Goal: Task Accomplishment & Management: Manage account settings

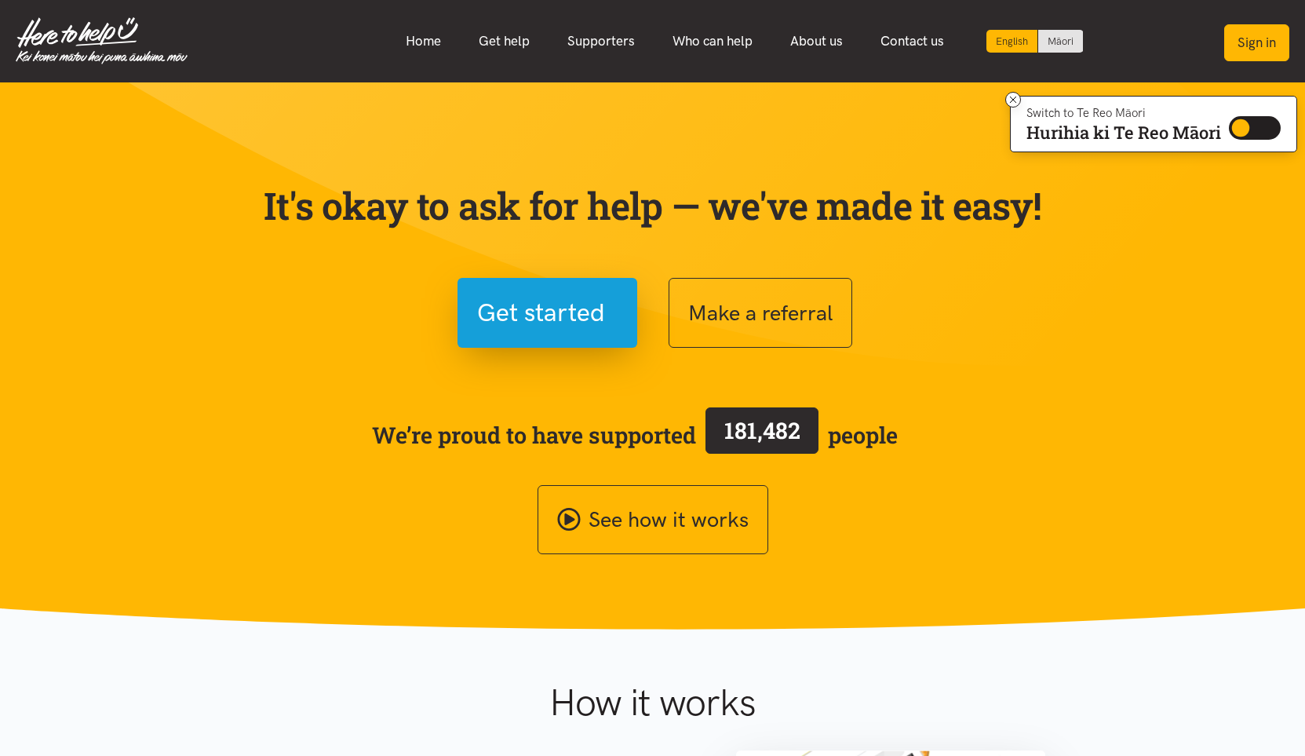
click at [1264, 46] on button "Sign in" at bounding box center [1257, 42] width 65 height 37
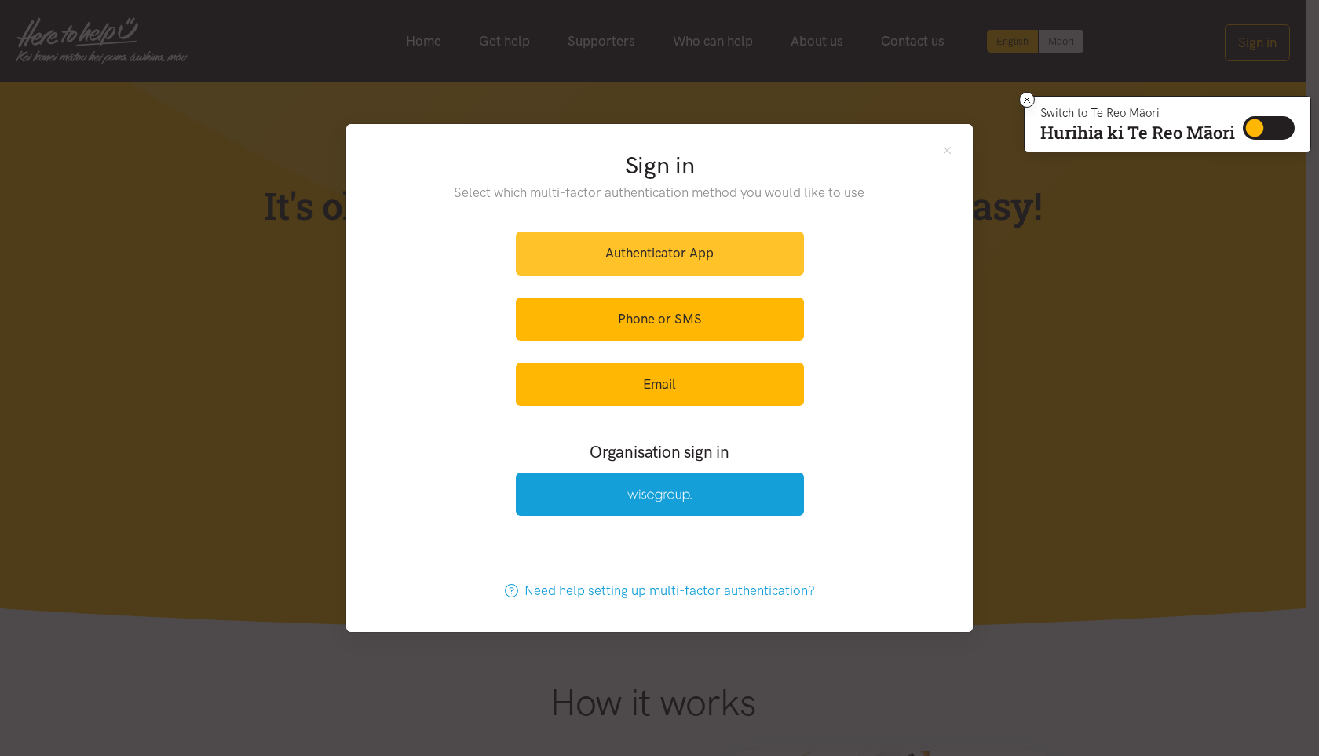
click at [639, 243] on link "Authenticator App" at bounding box center [660, 253] width 288 height 43
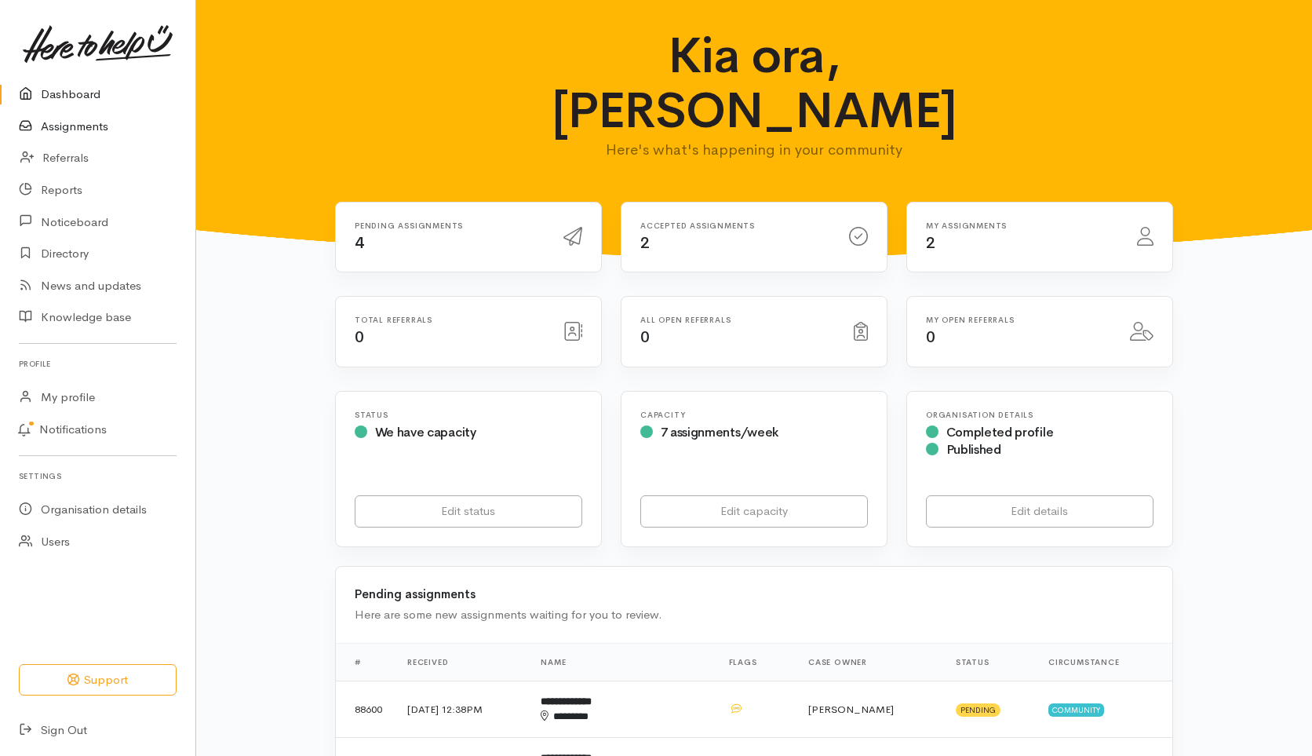
click at [84, 123] on link "Assignments" at bounding box center [97, 127] width 195 height 32
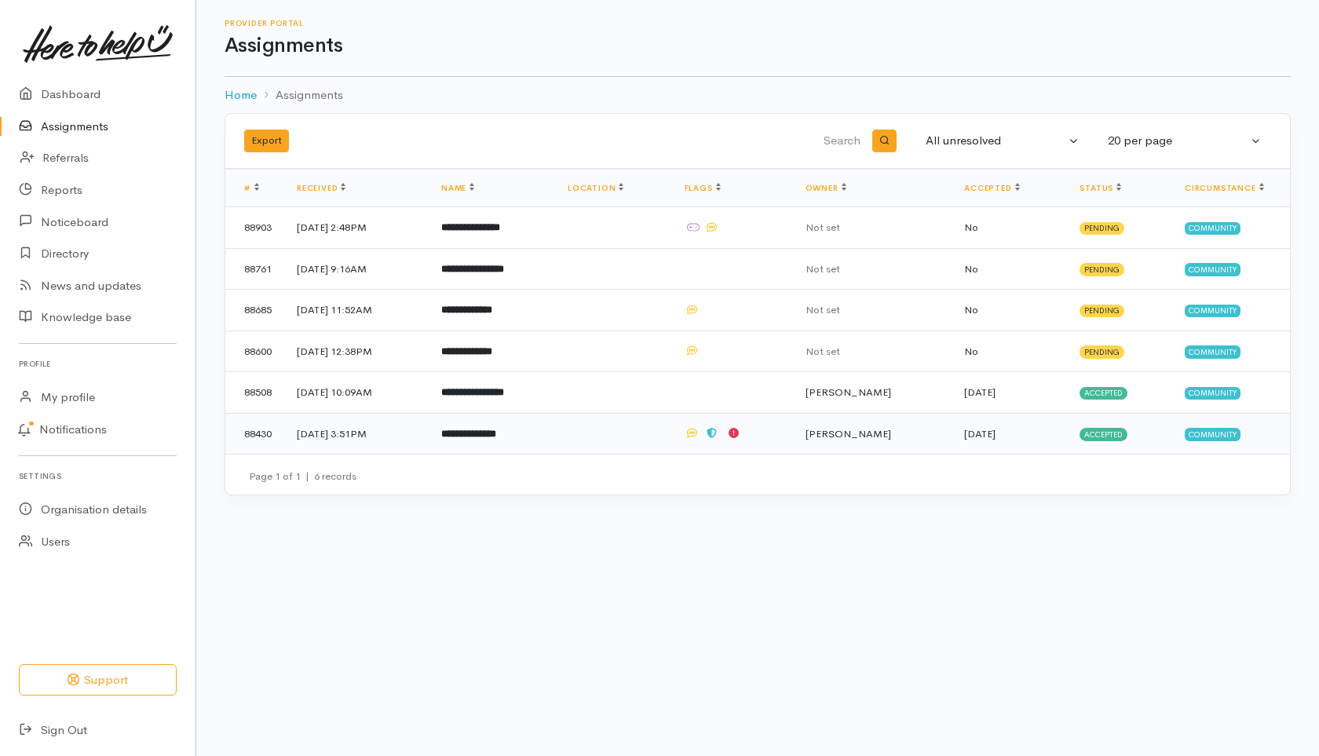
click at [496, 432] on b "**********" at bounding box center [468, 434] width 55 height 10
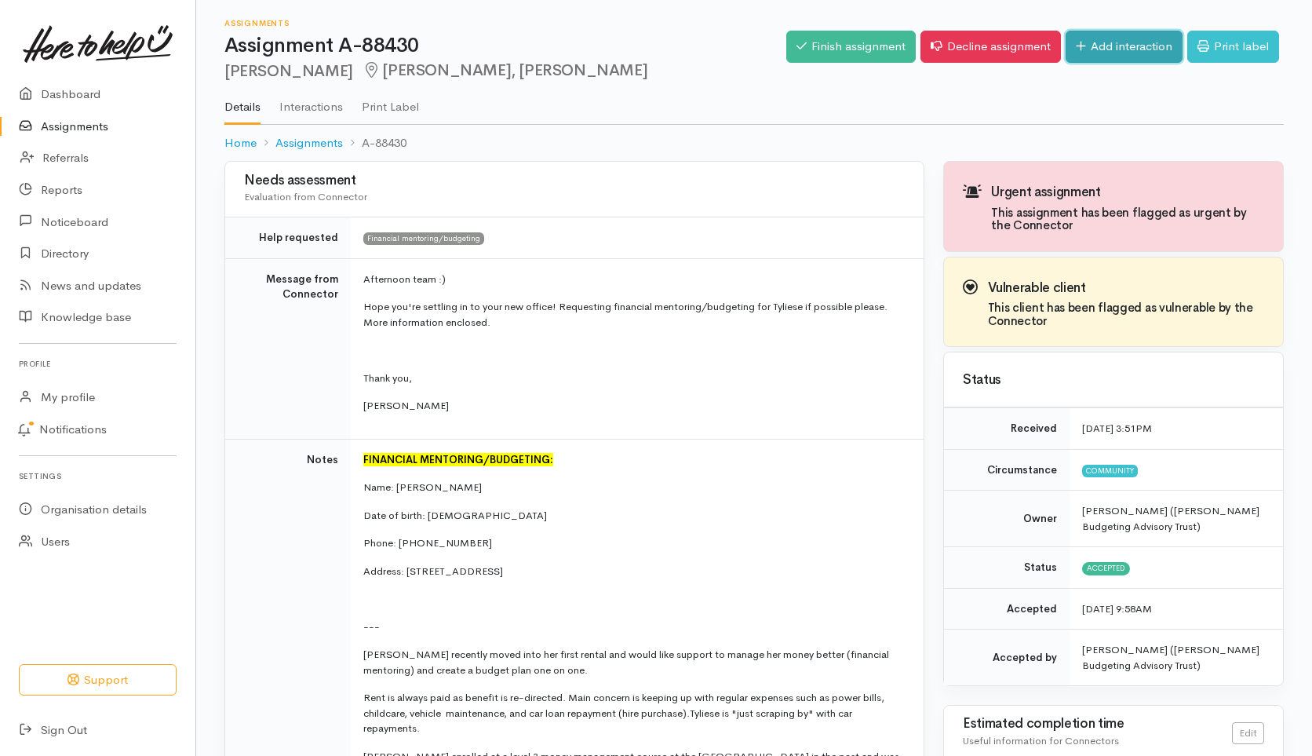
click at [1140, 42] on link "Add interaction" at bounding box center [1124, 47] width 117 height 32
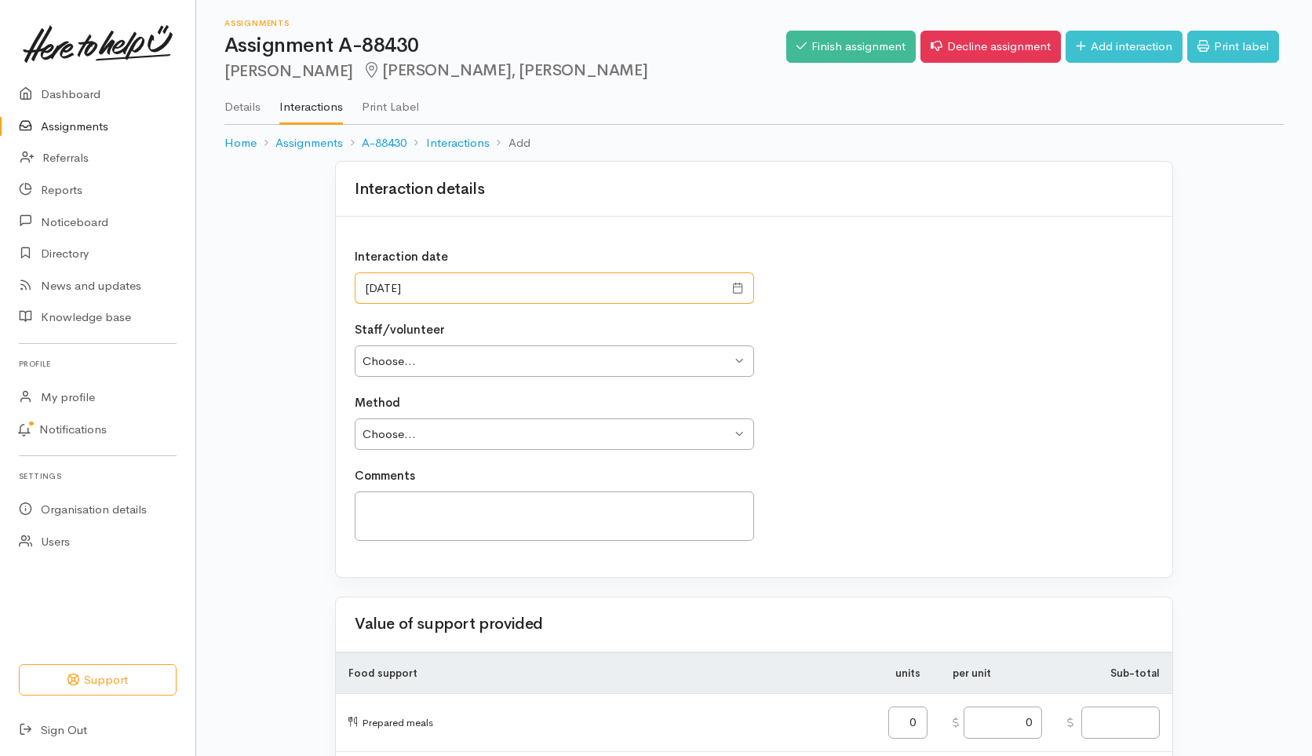
click at [425, 287] on input "[DATE]" at bounding box center [539, 288] width 369 height 32
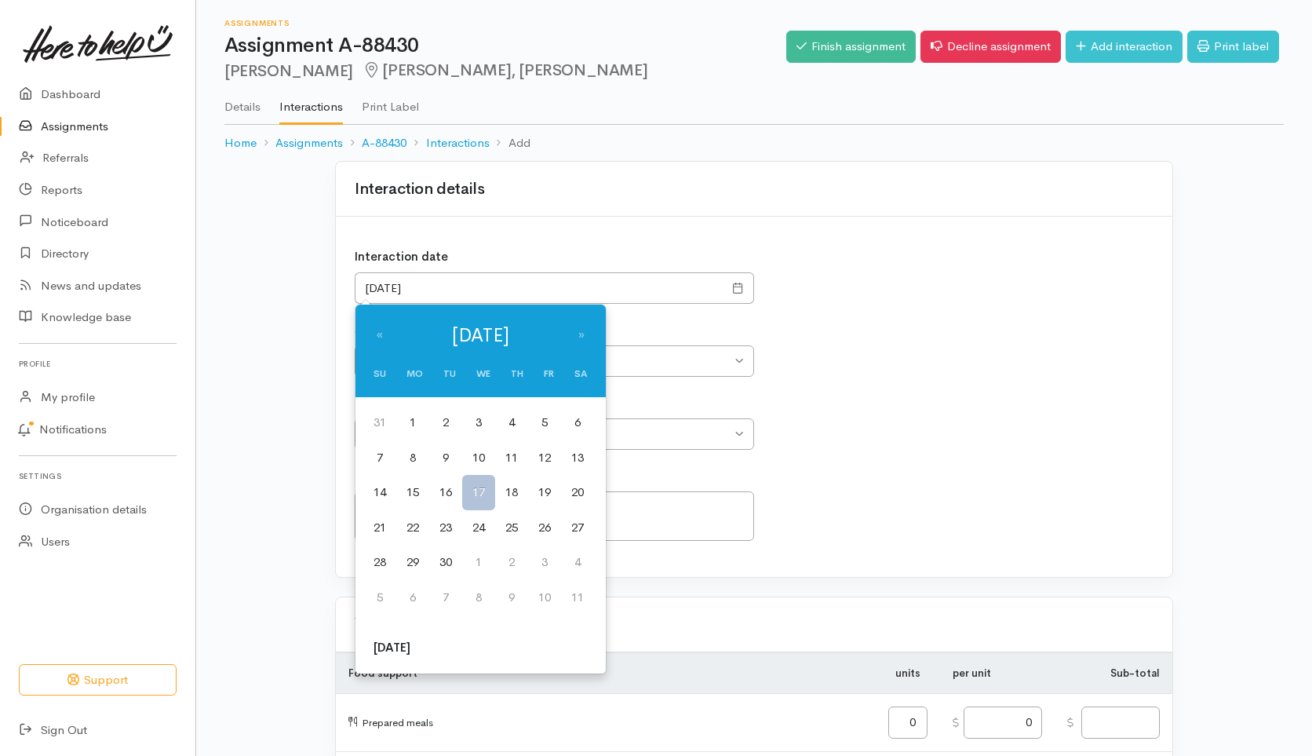
click at [418, 487] on td "15" at bounding box center [412, 492] width 33 height 35
type input "15/09/2025"
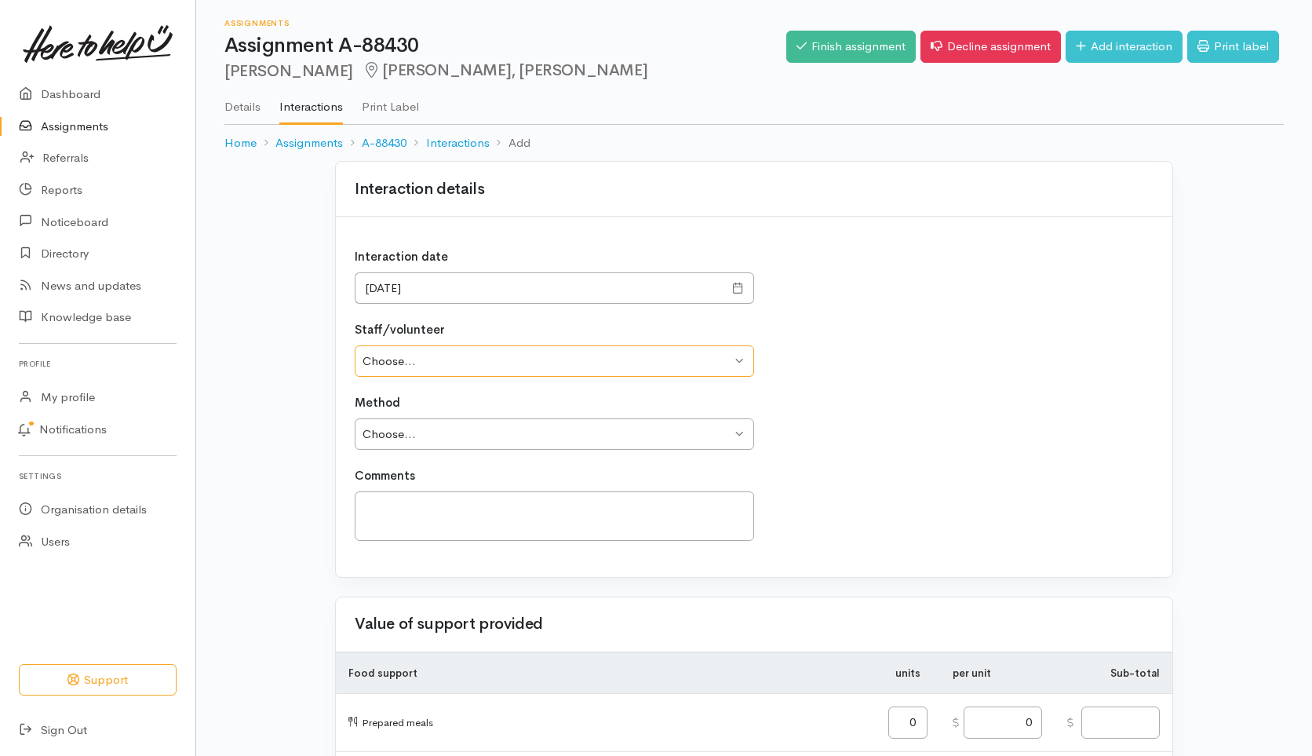
click at [455, 352] on select "Choose... Tony Agar Suzanne Henderson Katarina Daly" at bounding box center [555, 361] width 400 height 32
select select "10"
click at [355, 345] on select "Choose... Tony Agar Suzanne Henderson Katarina Daly" at bounding box center [555, 361] width 400 height 32
click at [406, 436] on select "Choose... Phone Visit Other" at bounding box center [555, 434] width 400 height 32
select select "3"
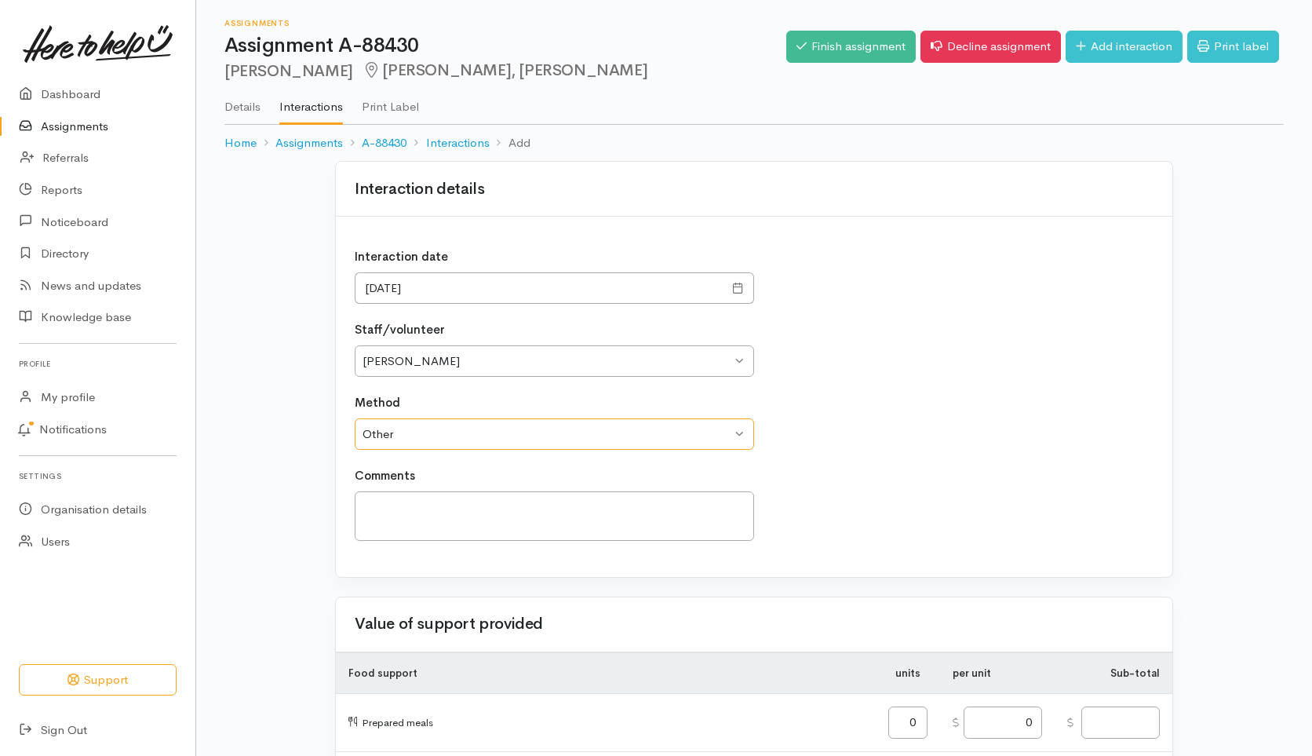
click at [355, 418] on select "Choose... Phone Visit Other" at bounding box center [555, 434] width 400 height 32
click at [389, 494] on textarea at bounding box center [555, 515] width 400 height 49
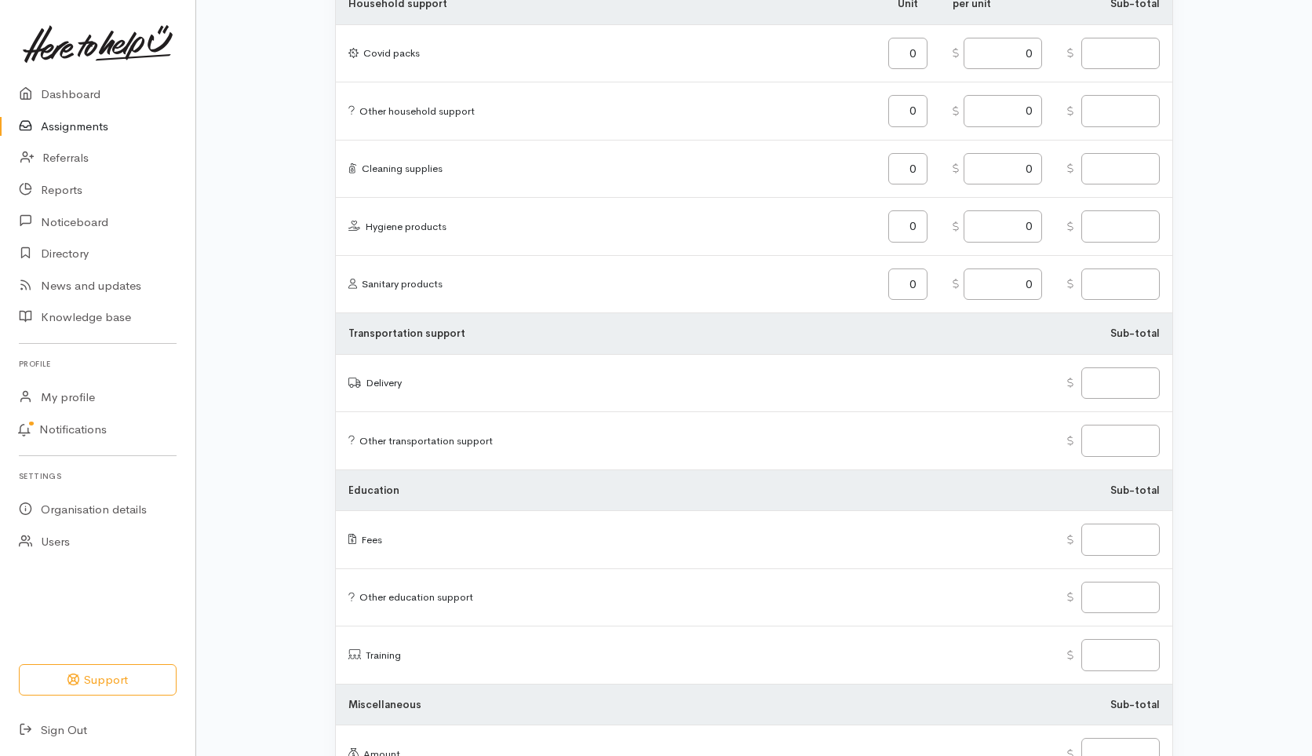
scroll to position [1772, 0]
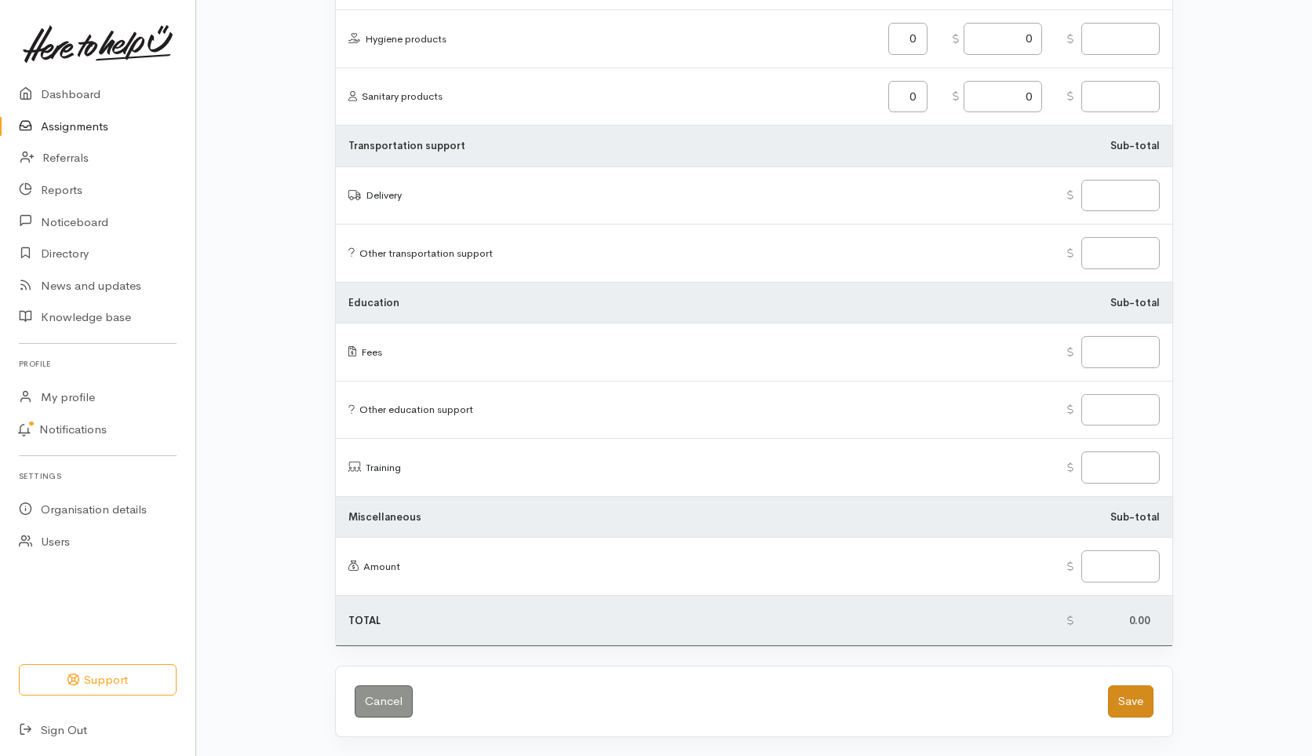
type textarea "Appointment booked and client did not attend. rebooked for 23/9/25"
click at [1139, 696] on button "Save" at bounding box center [1131, 701] width 46 height 32
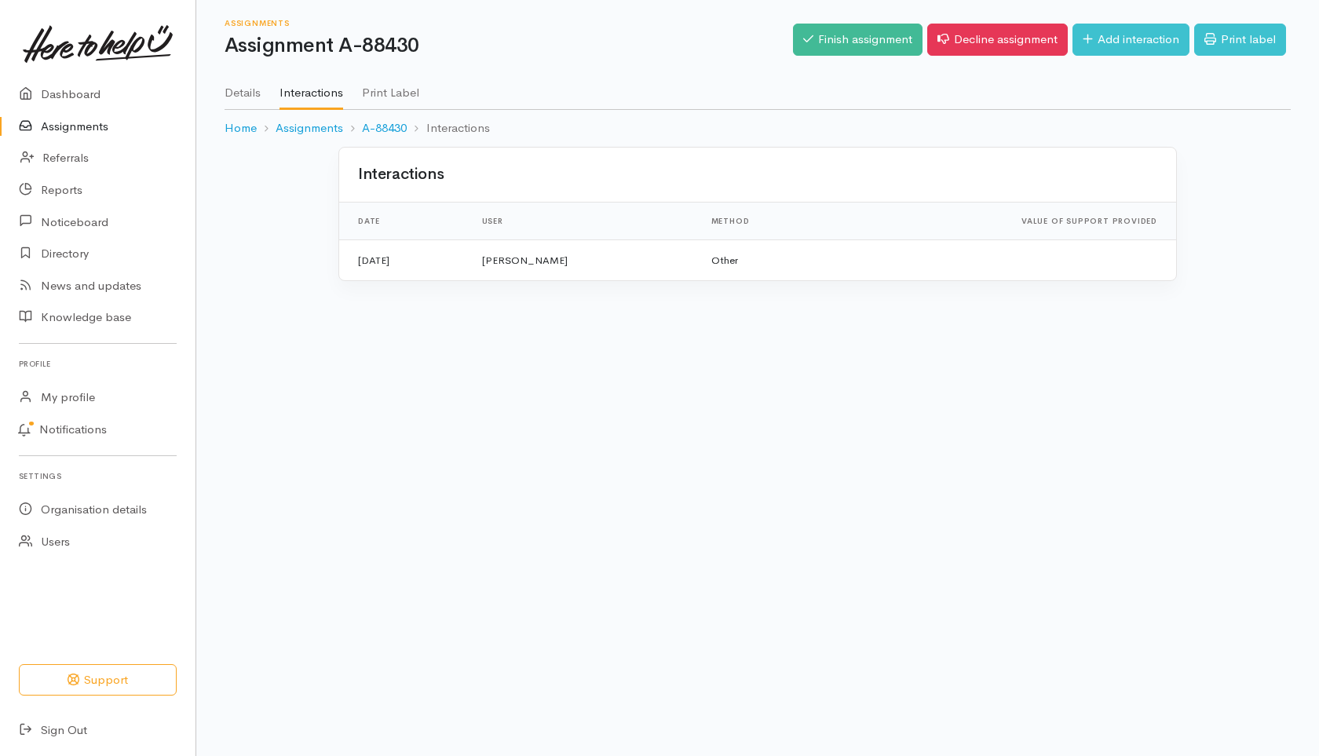
click at [53, 126] on link "Assignments" at bounding box center [97, 127] width 195 height 32
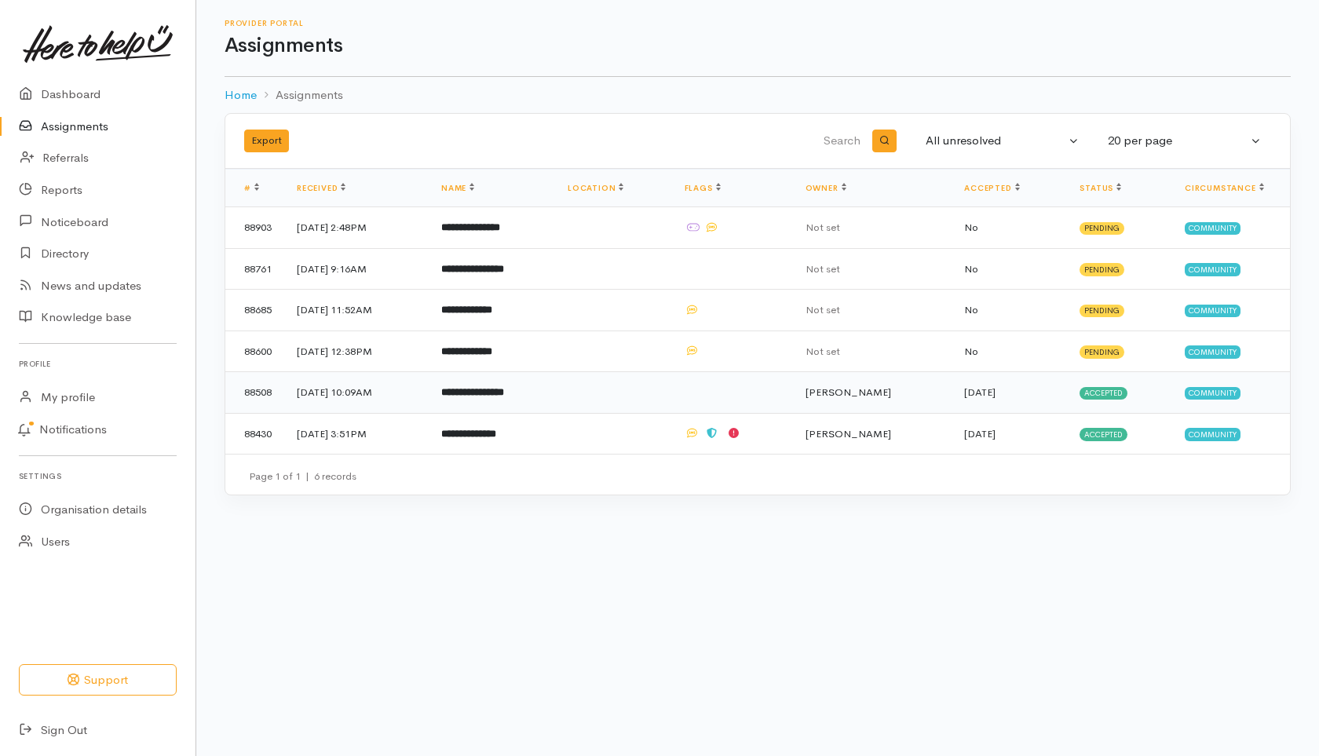
click at [504, 390] on b "**********" at bounding box center [472, 392] width 63 height 10
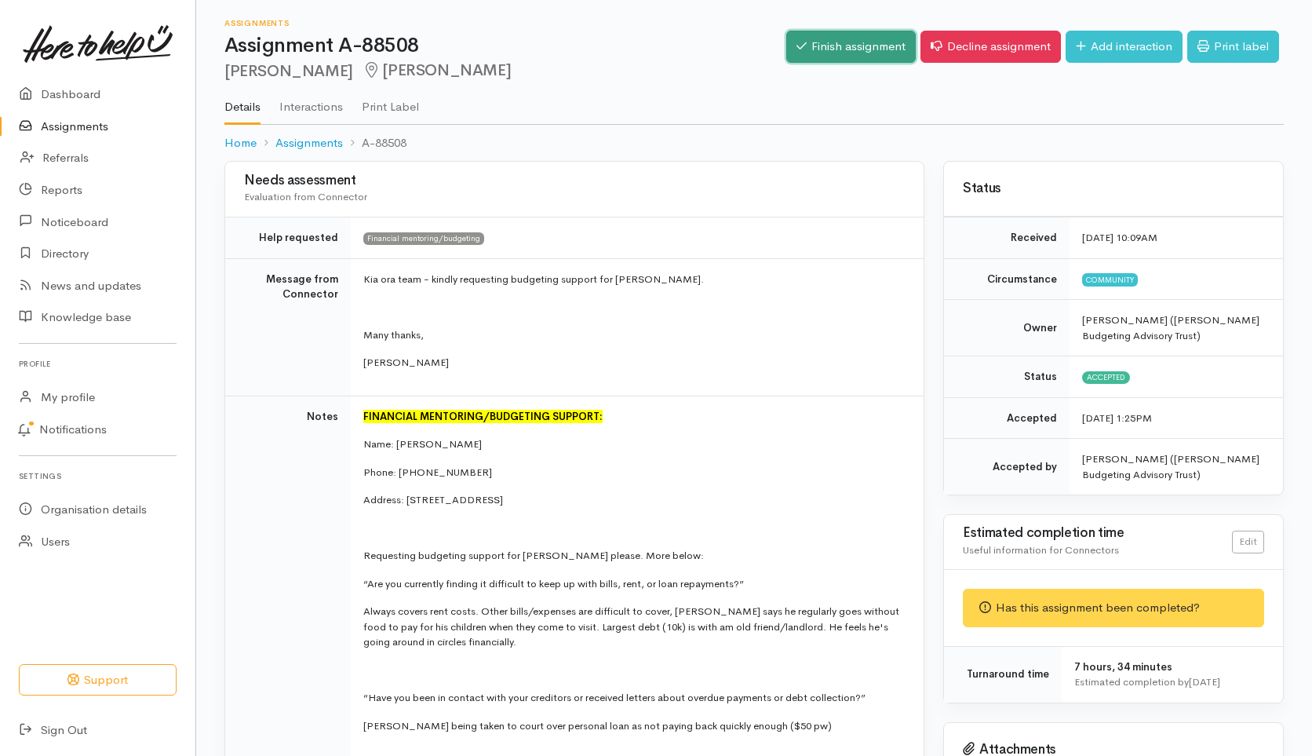
click at [869, 41] on link "Finish assignment" at bounding box center [852, 47] width 130 height 32
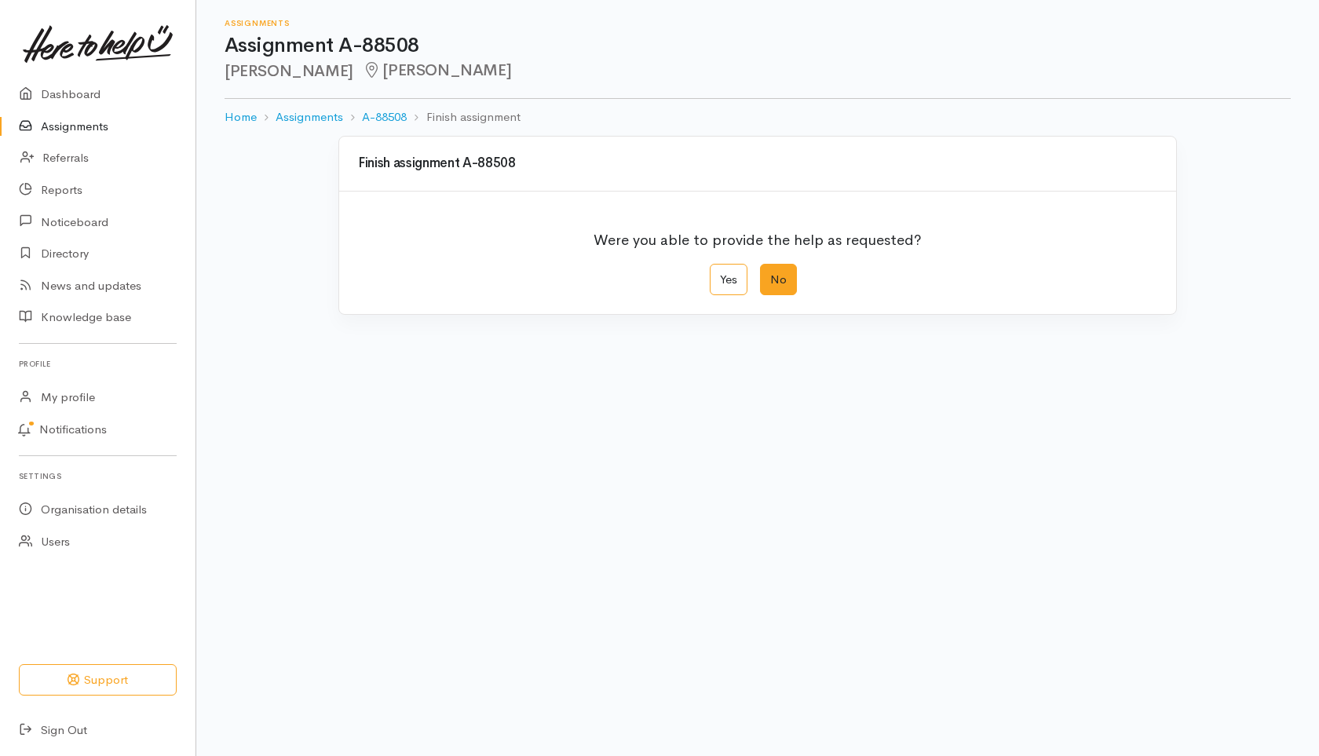
click at [783, 275] on label "No" at bounding box center [778, 280] width 37 height 32
click at [770, 274] on input "No" at bounding box center [765, 269] width 10 height 10
radio input "true"
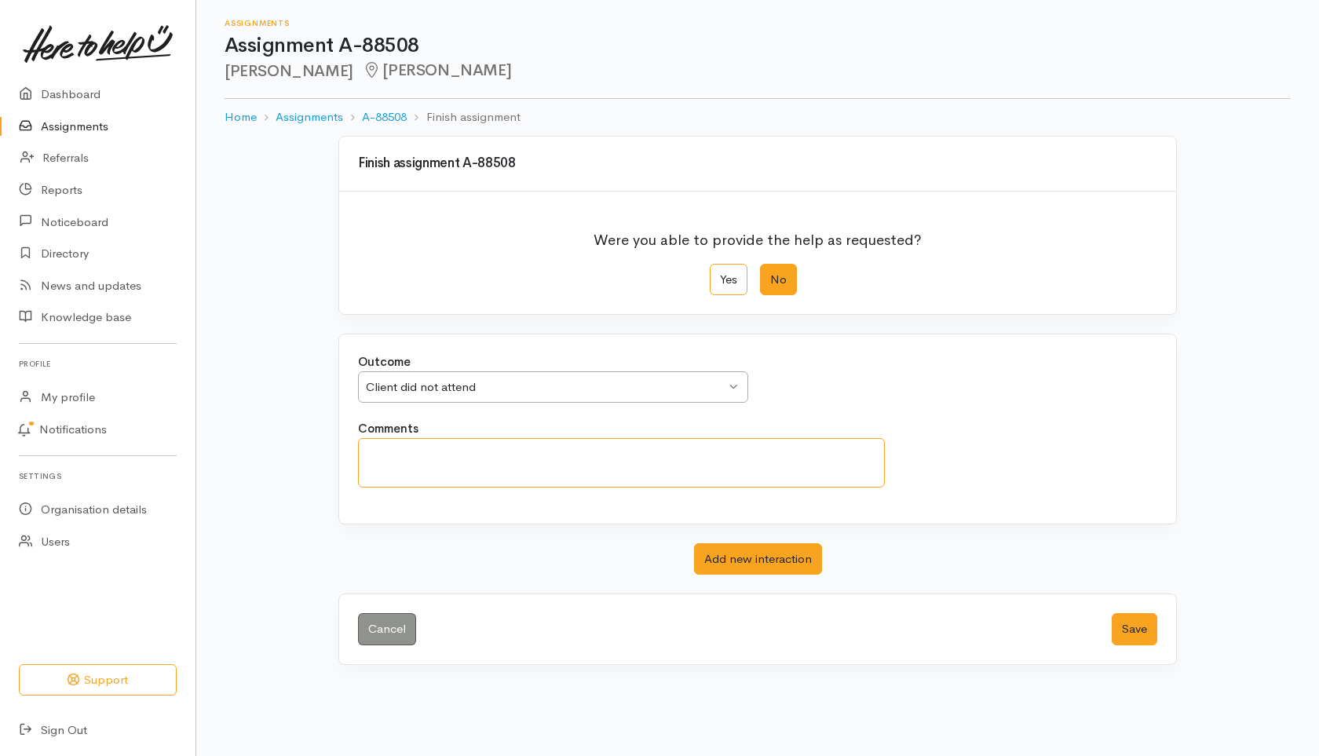
click at [405, 462] on textarea "Comments" at bounding box center [621, 462] width 527 height 49
type textarea "No show to appointment booked [DATE]"
click at [1122, 619] on button "Save" at bounding box center [1134, 629] width 46 height 32
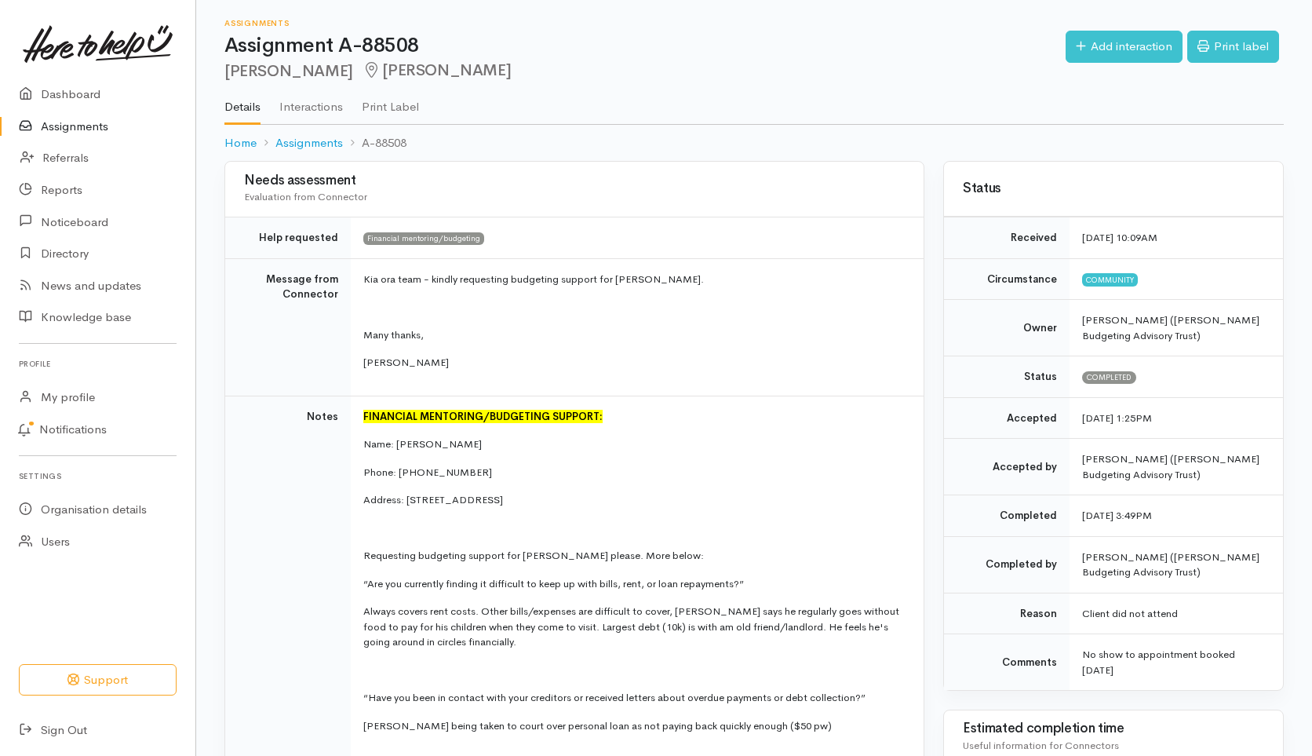
click at [60, 126] on link "Assignments" at bounding box center [97, 127] width 195 height 32
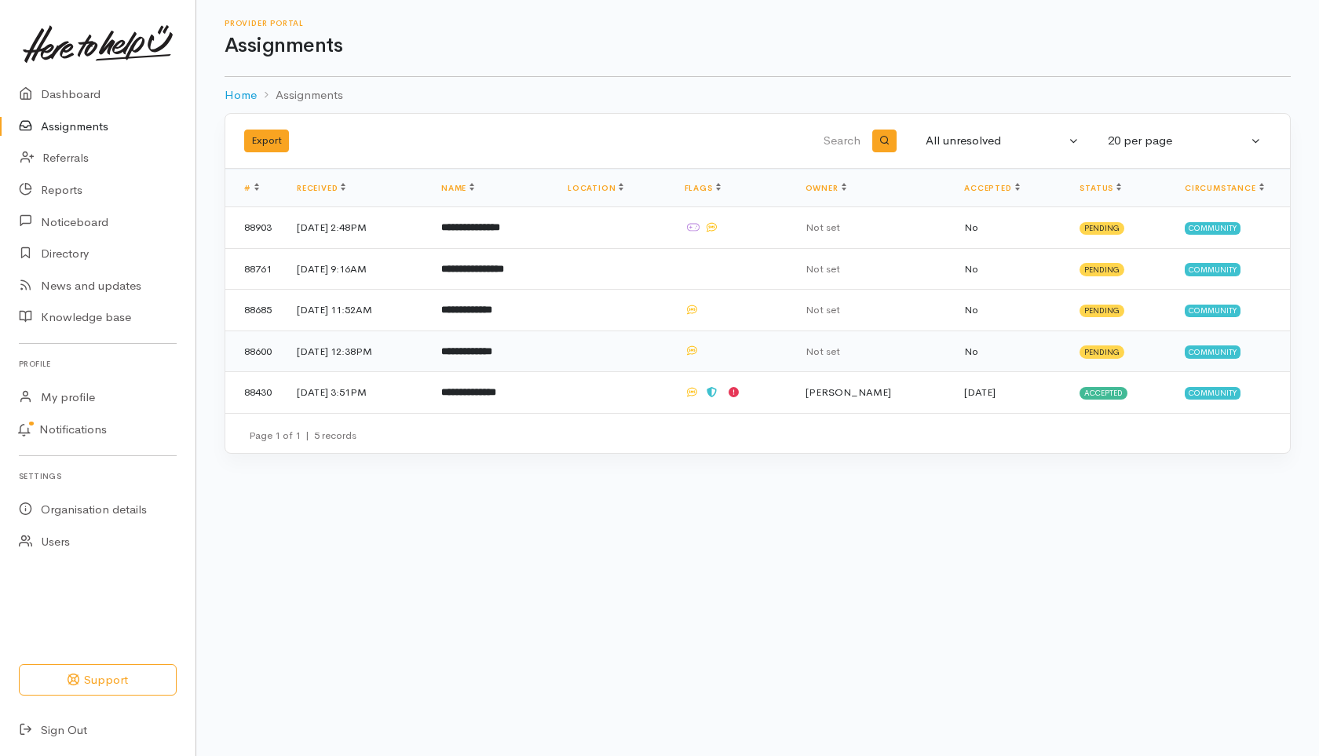
click at [350, 352] on td "[DATE] 12:38PM" at bounding box center [356, 351] width 144 height 42
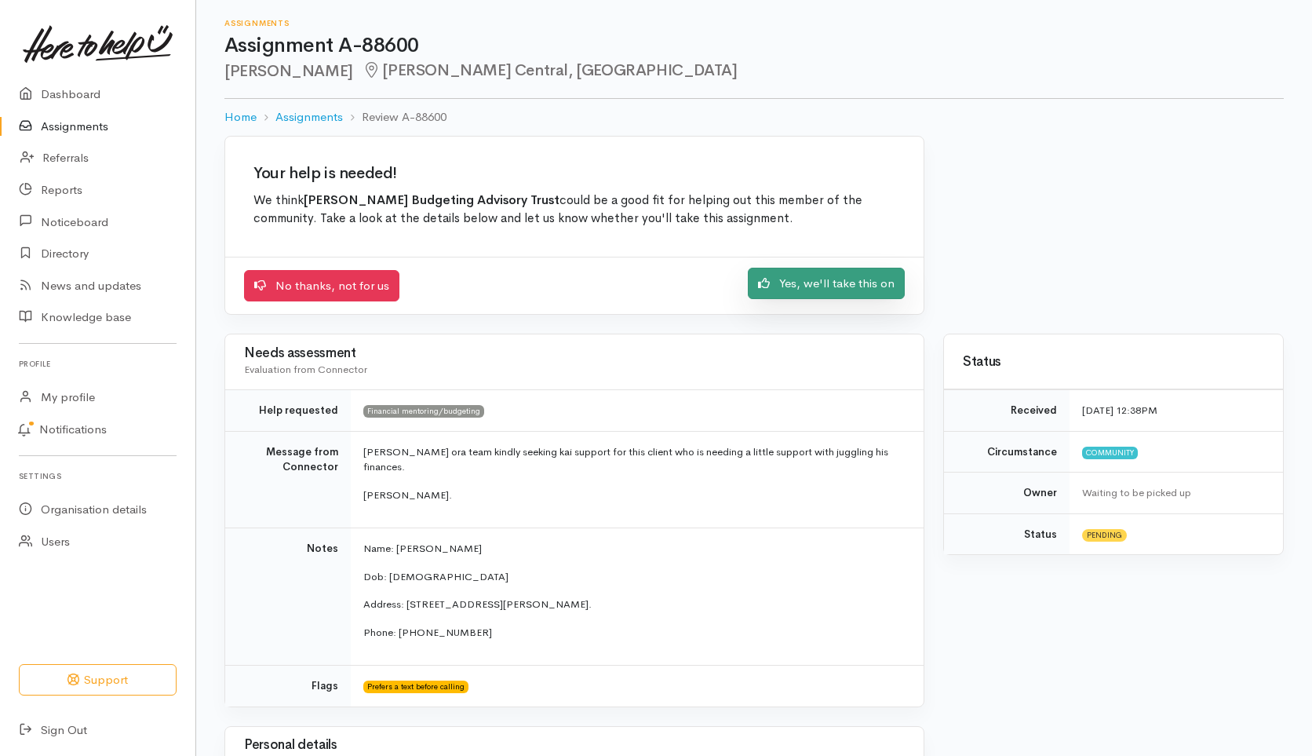
click at [856, 280] on link "Yes, we'll take this on" at bounding box center [826, 284] width 157 height 32
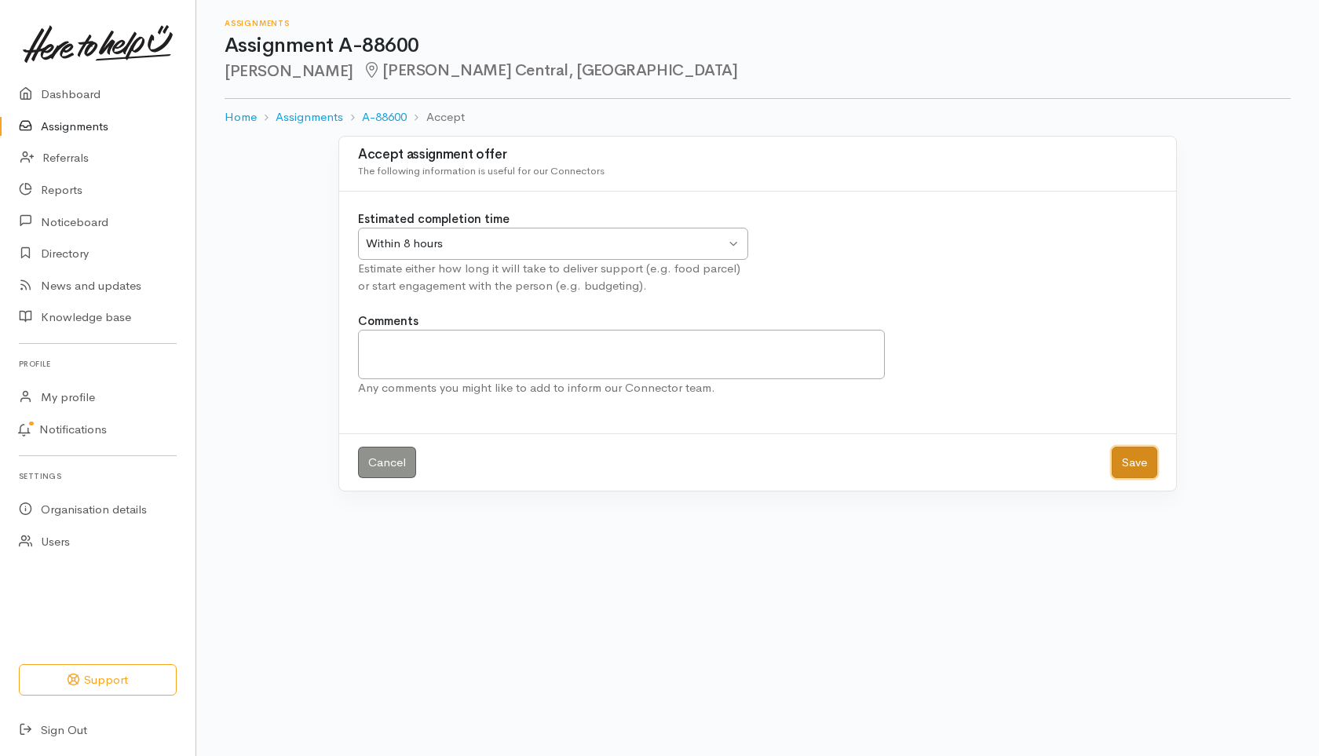
click at [1135, 461] on button "Save" at bounding box center [1134, 463] width 46 height 32
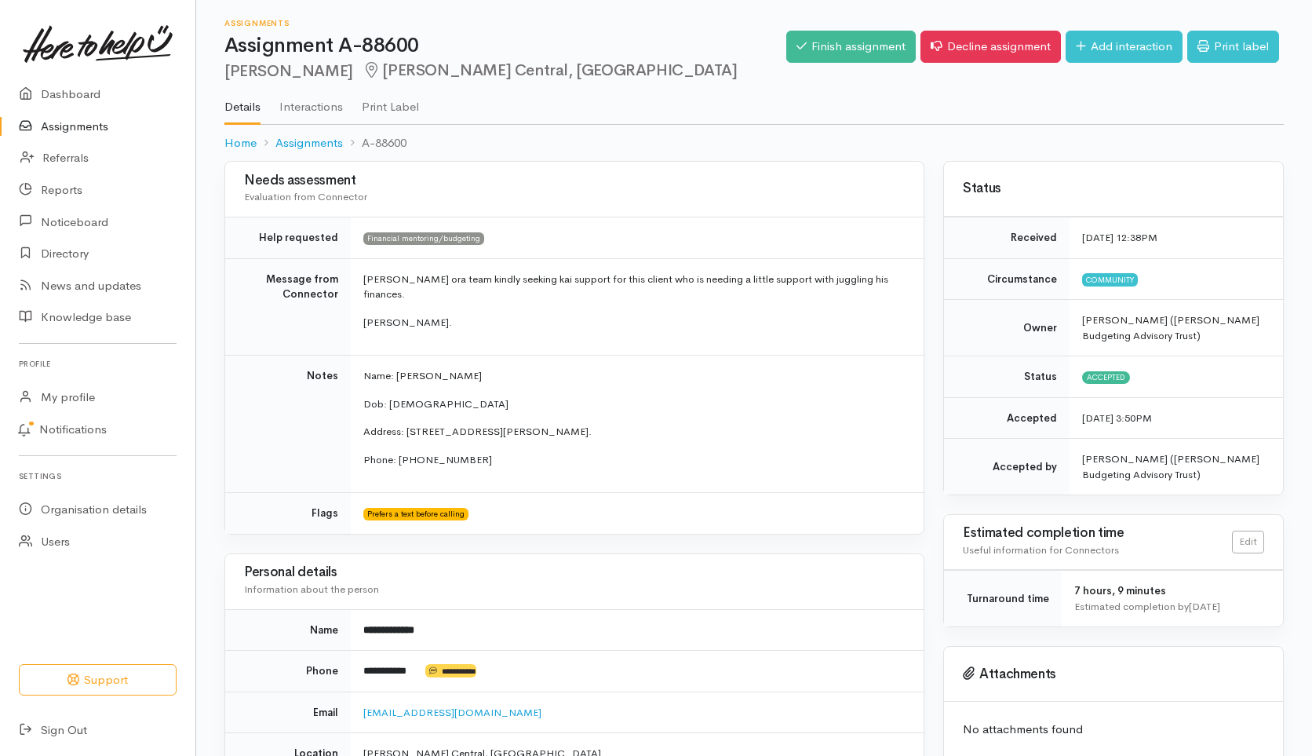
click at [65, 123] on link "Assignments" at bounding box center [97, 127] width 195 height 32
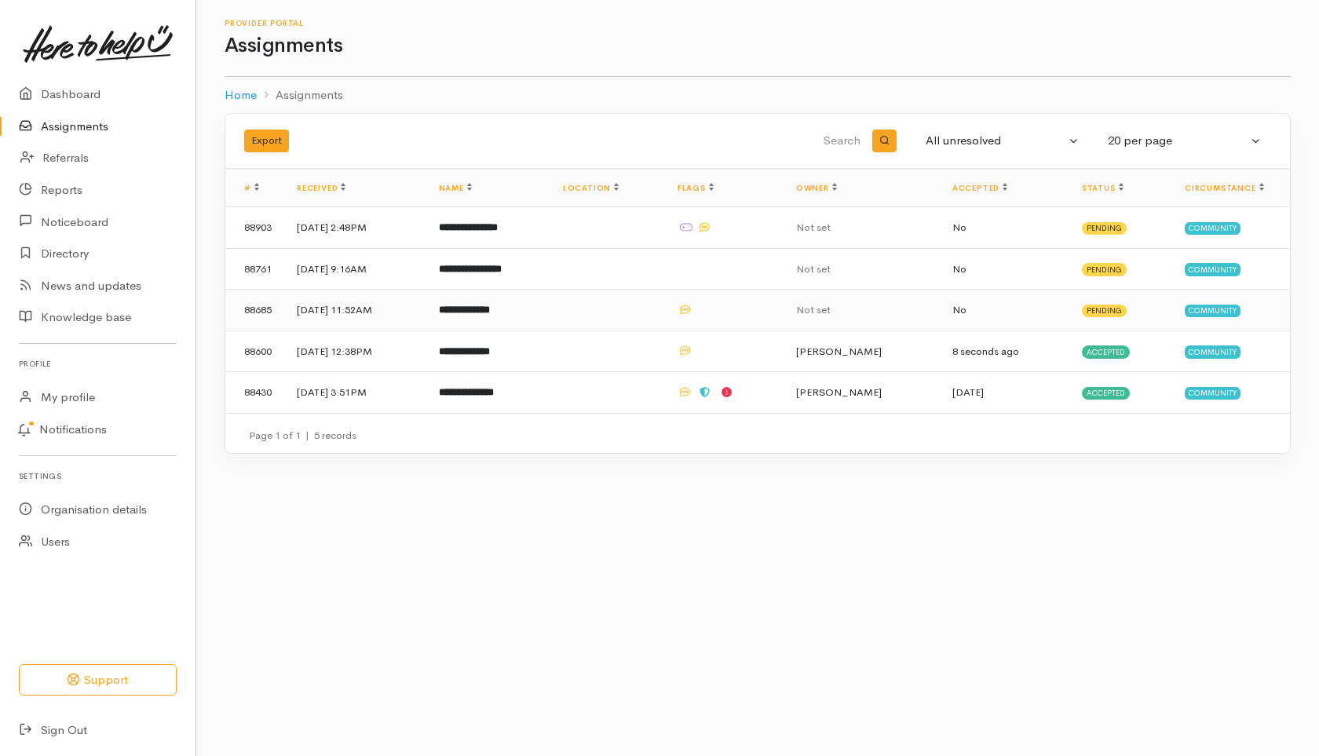
click at [490, 305] on b "**********" at bounding box center [464, 310] width 51 height 10
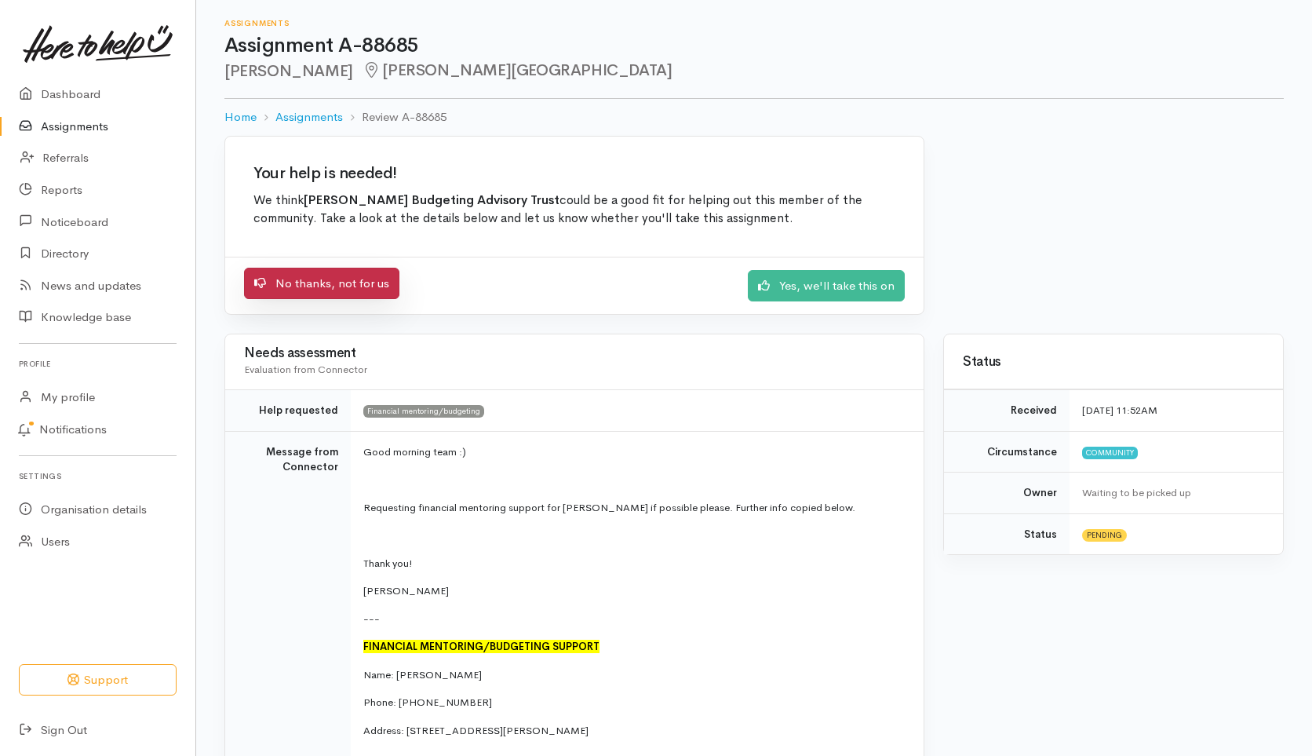
click at [367, 283] on link "No thanks, not for us" at bounding box center [321, 284] width 155 height 32
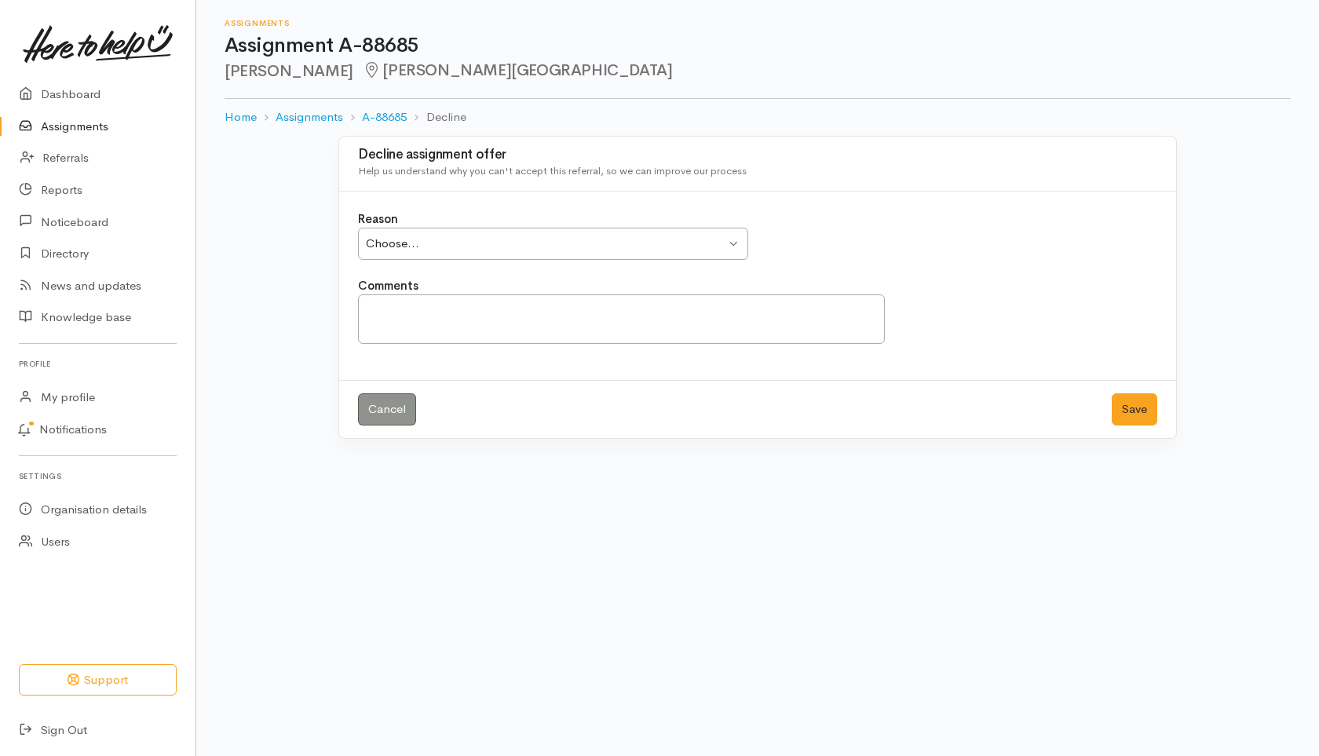
click at [426, 236] on div "Choose..." at bounding box center [546, 244] width 360 height 18
click at [378, 294] on label "Comments" at bounding box center [388, 286] width 60 height 18
click at [378, 294] on textarea "Comments" at bounding box center [621, 318] width 527 height 49
click at [739, 305] on textarea "Client has failed to attend 3 booked sessions without notice." at bounding box center [621, 318] width 527 height 49
click at [516, 309] on textarea "Client has failed to attend 3 booked sessions without notice. No further bookin…" at bounding box center [621, 318] width 527 height 49
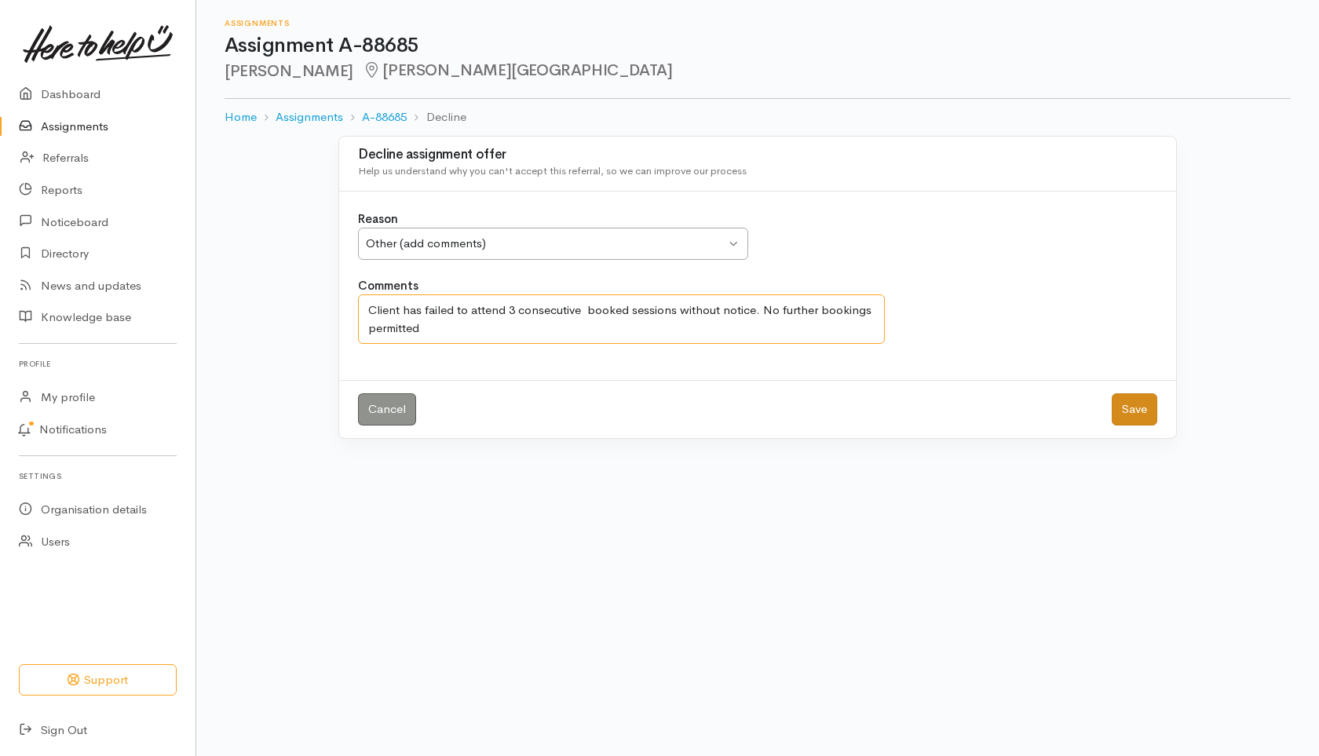
type textarea "Client has failed to attend 3 consecutive booked sessions without notice. No fu…"
click at [1127, 403] on button "Save" at bounding box center [1134, 409] width 46 height 32
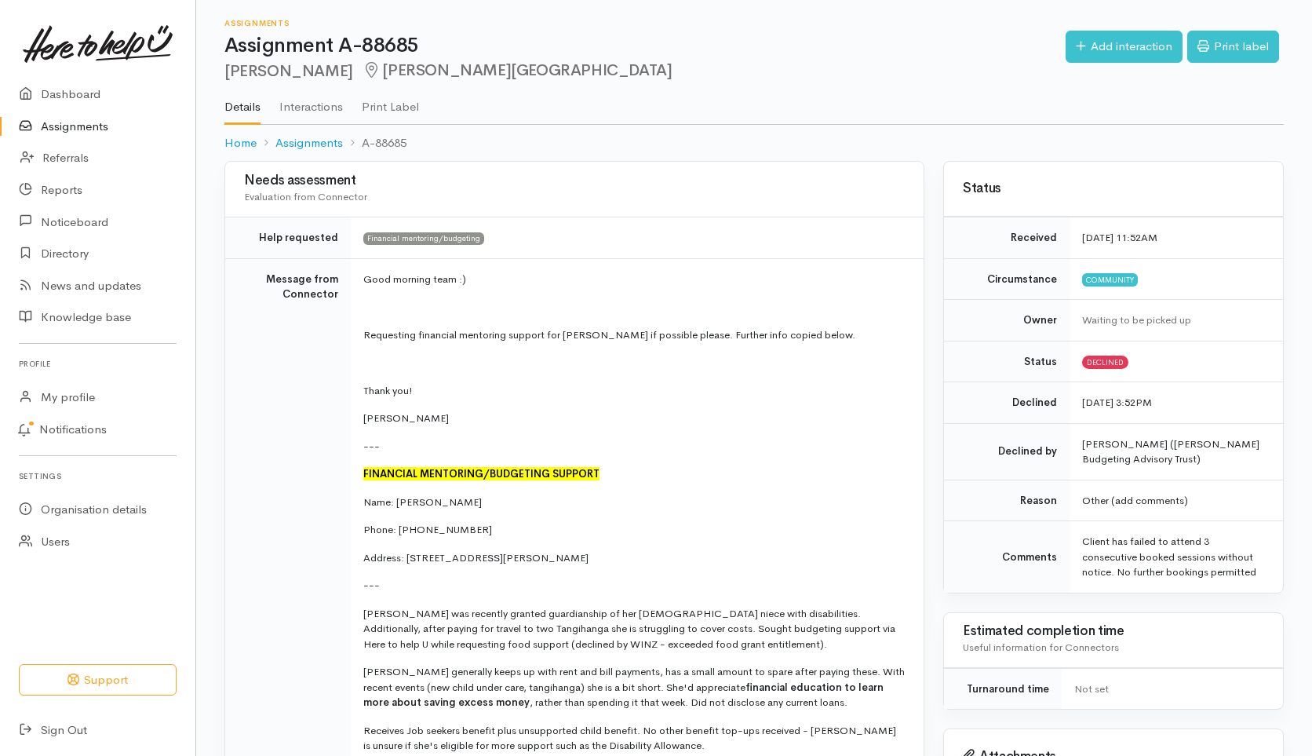
click at [46, 123] on link "Assignments" at bounding box center [97, 127] width 195 height 32
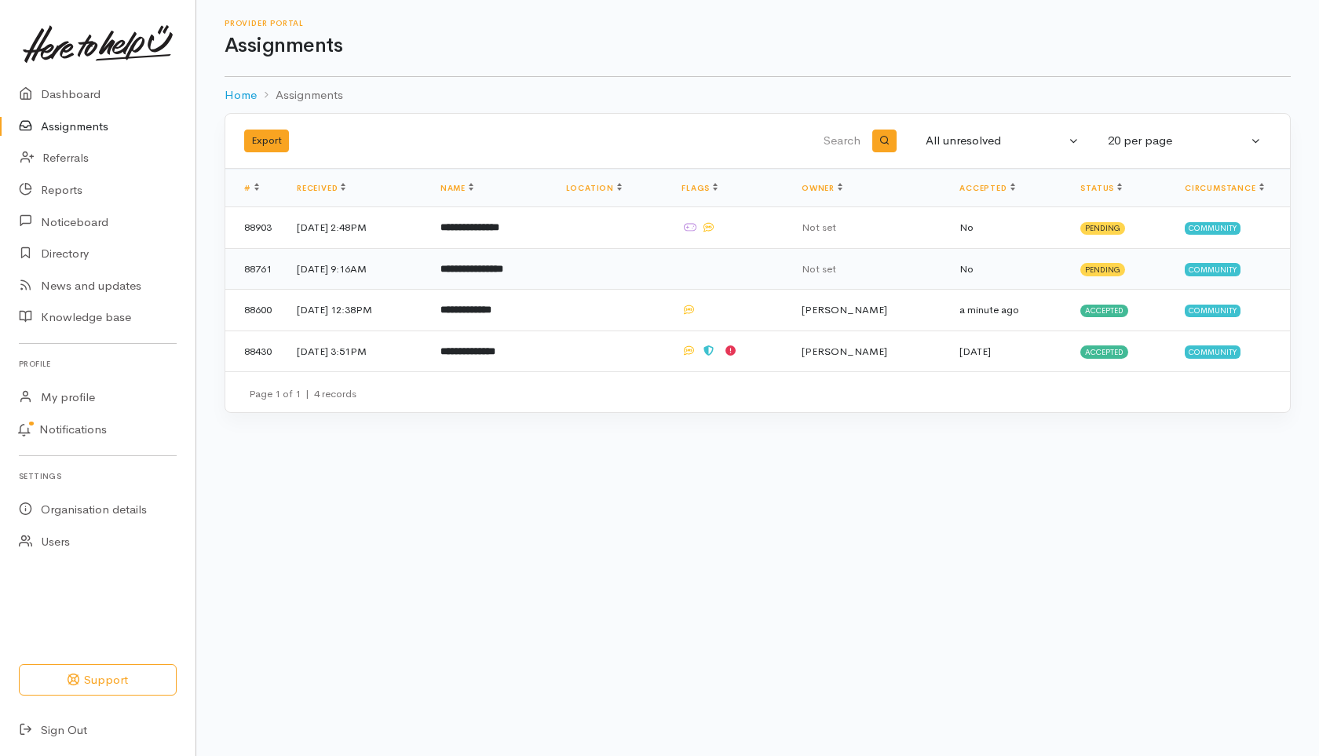
click at [496, 265] on b "**********" at bounding box center [471, 269] width 63 height 10
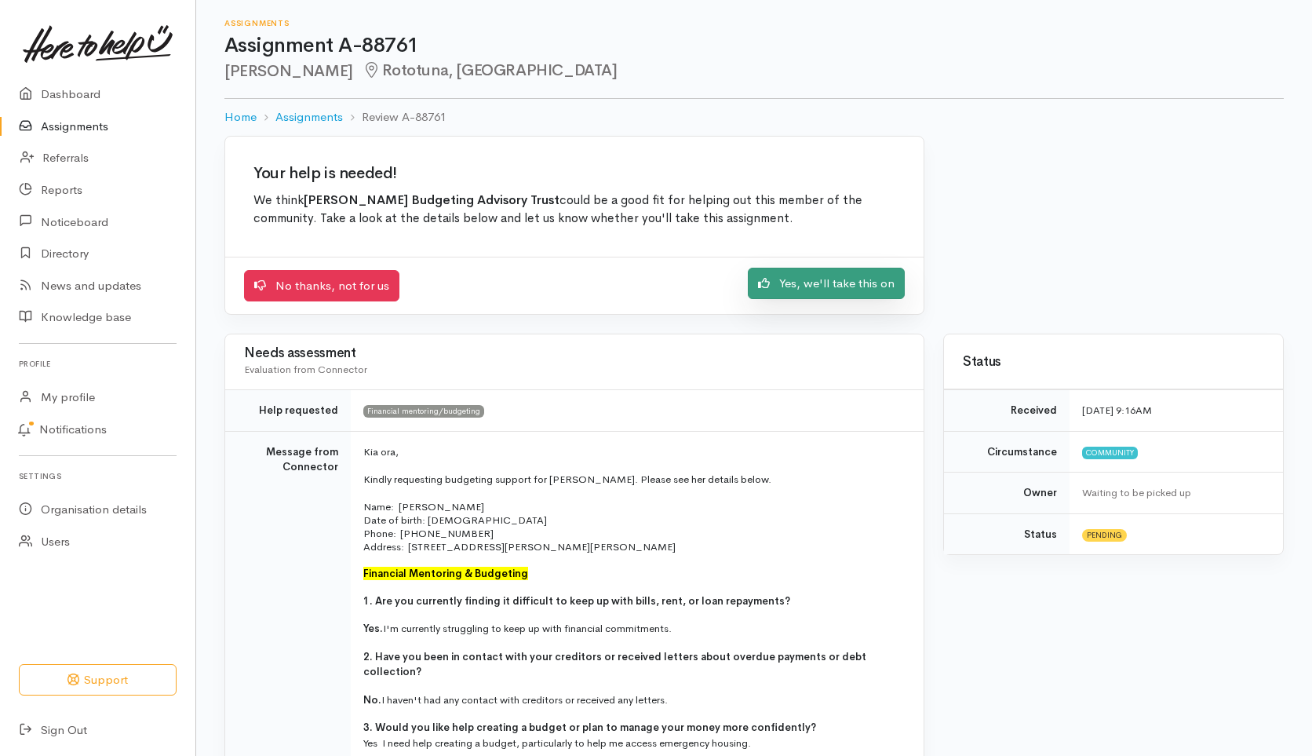
click at [826, 287] on link "Yes, we'll take this on" at bounding box center [826, 284] width 157 height 32
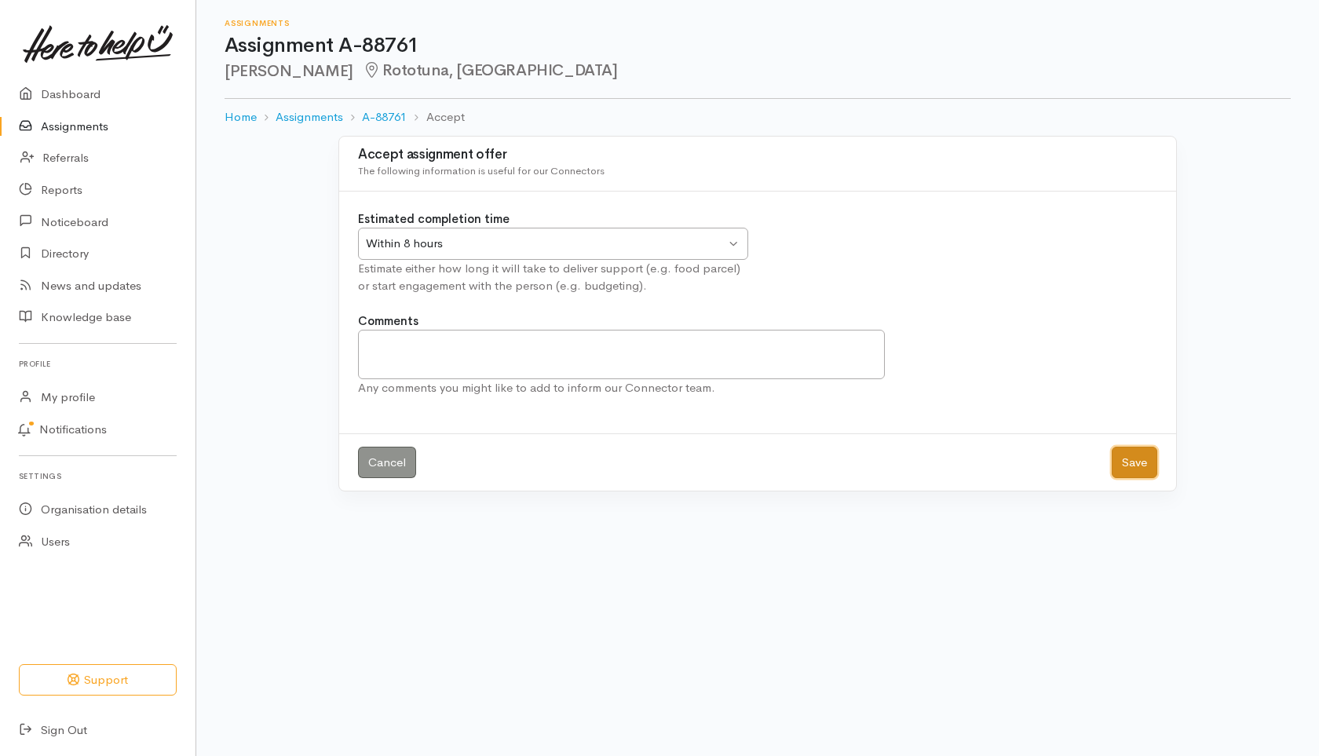
click at [1122, 467] on button "Save" at bounding box center [1134, 463] width 46 height 32
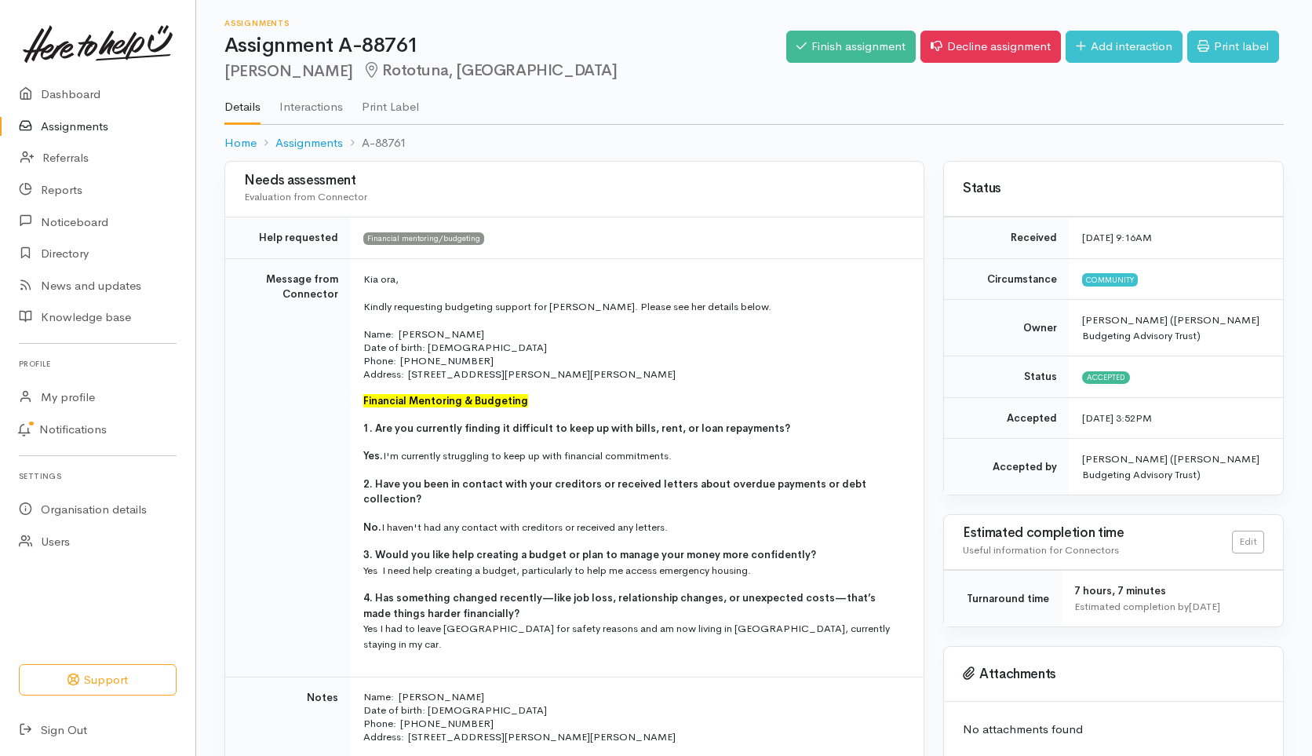
click at [83, 124] on link "Assignments" at bounding box center [97, 127] width 195 height 32
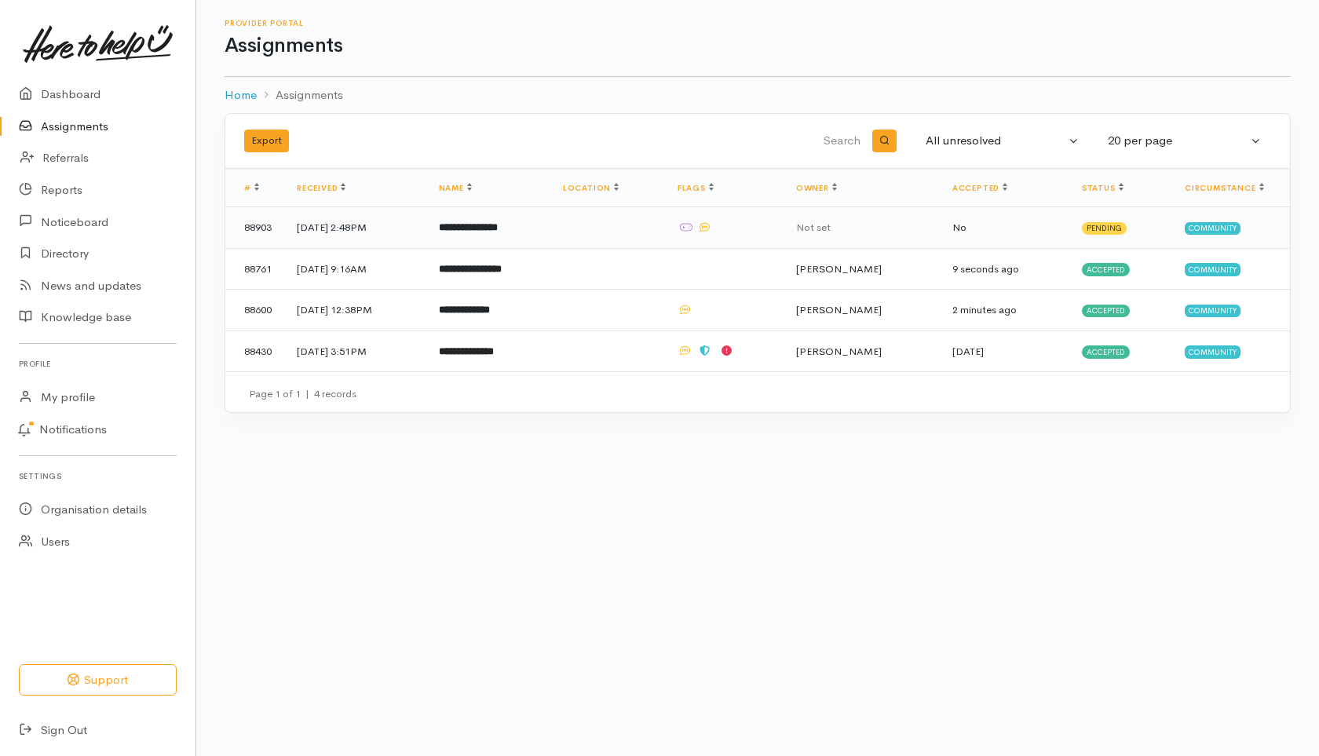
click at [378, 228] on td "17 Sep 2025, 2:48PM" at bounding box center [355, 228] width 142 height 42
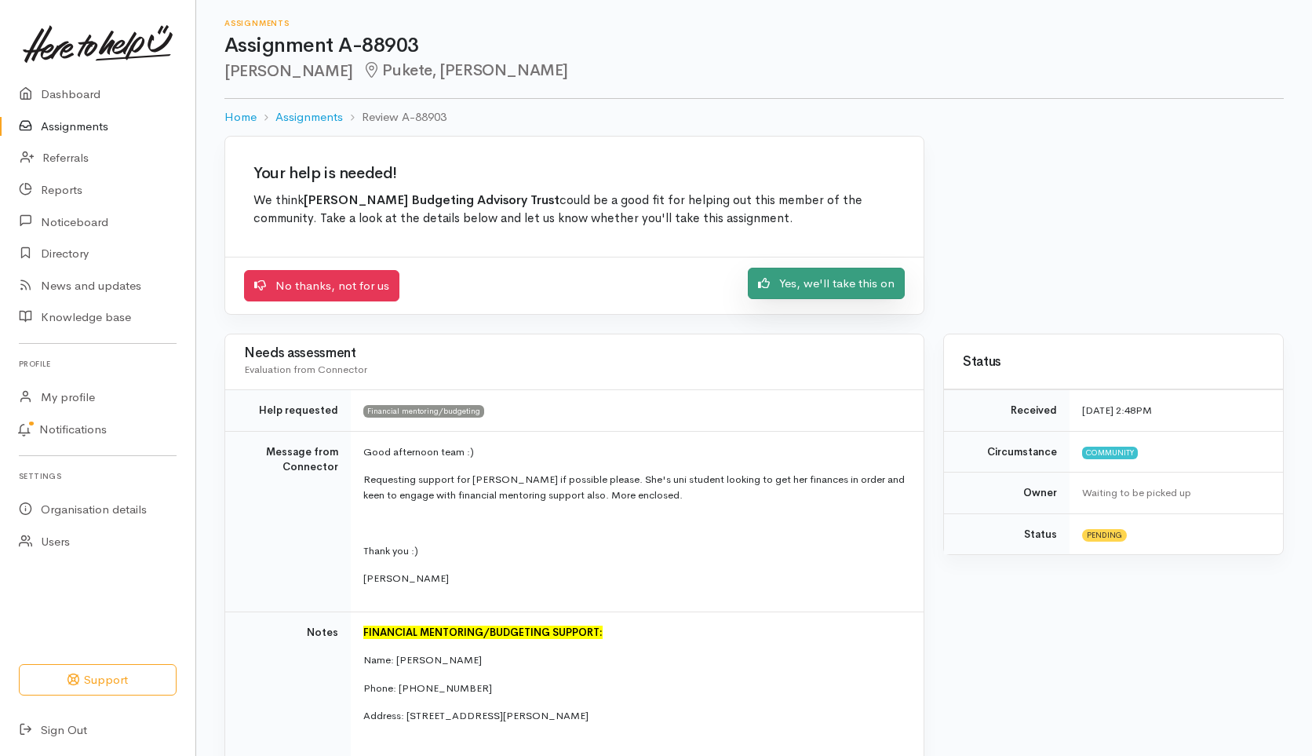
click at [829, 284] on link "Yes, we'll take this on" at bounding box center [826, 284] width 157 height 32
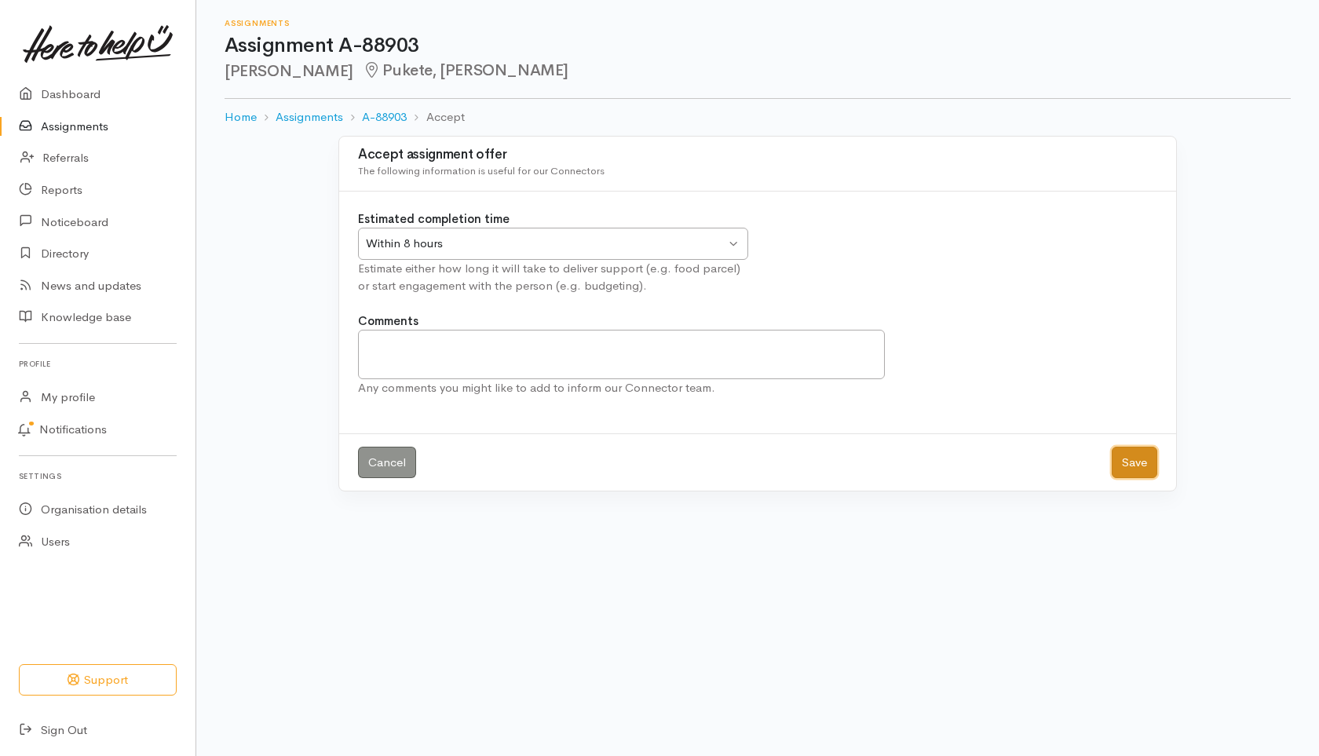
click at [1133, 462] on button "Save" at bounding box center [1134, 463] width 46 height 32
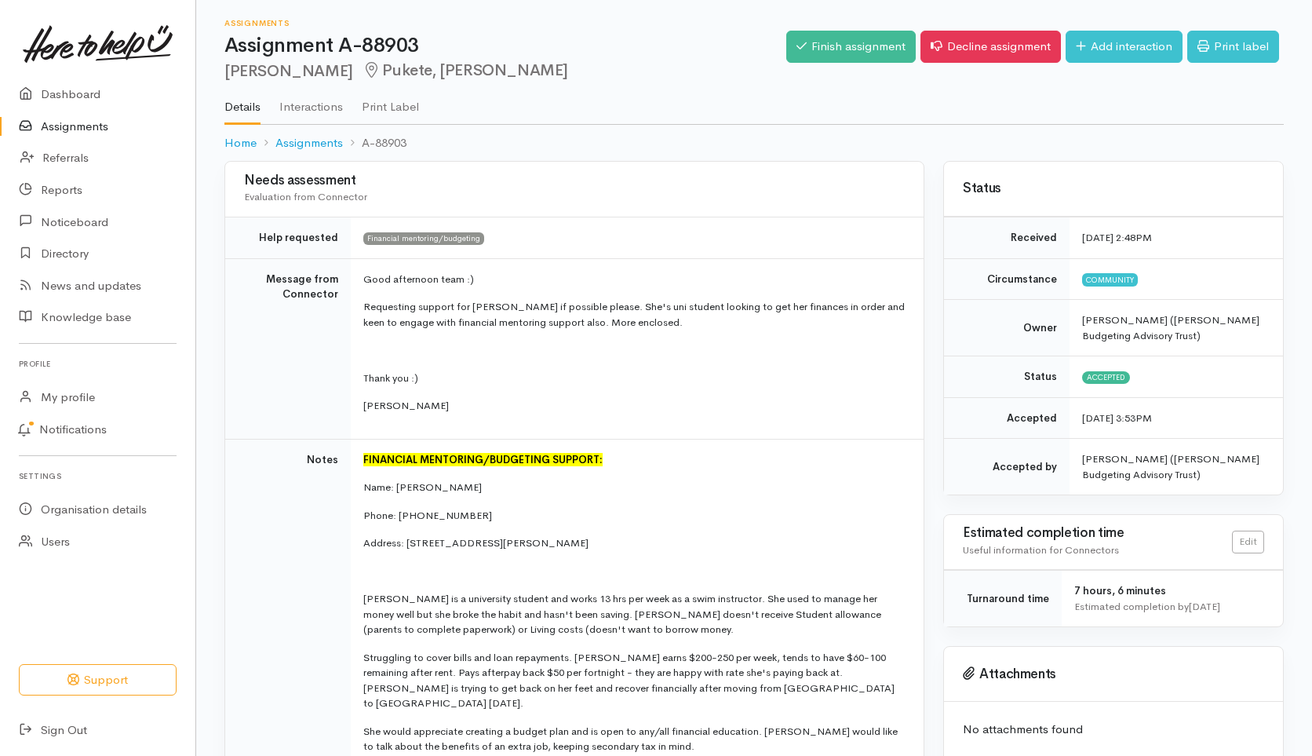
click at [77, 119] on link "Assignments" at bounding box center [97, 127] width 195 height 32
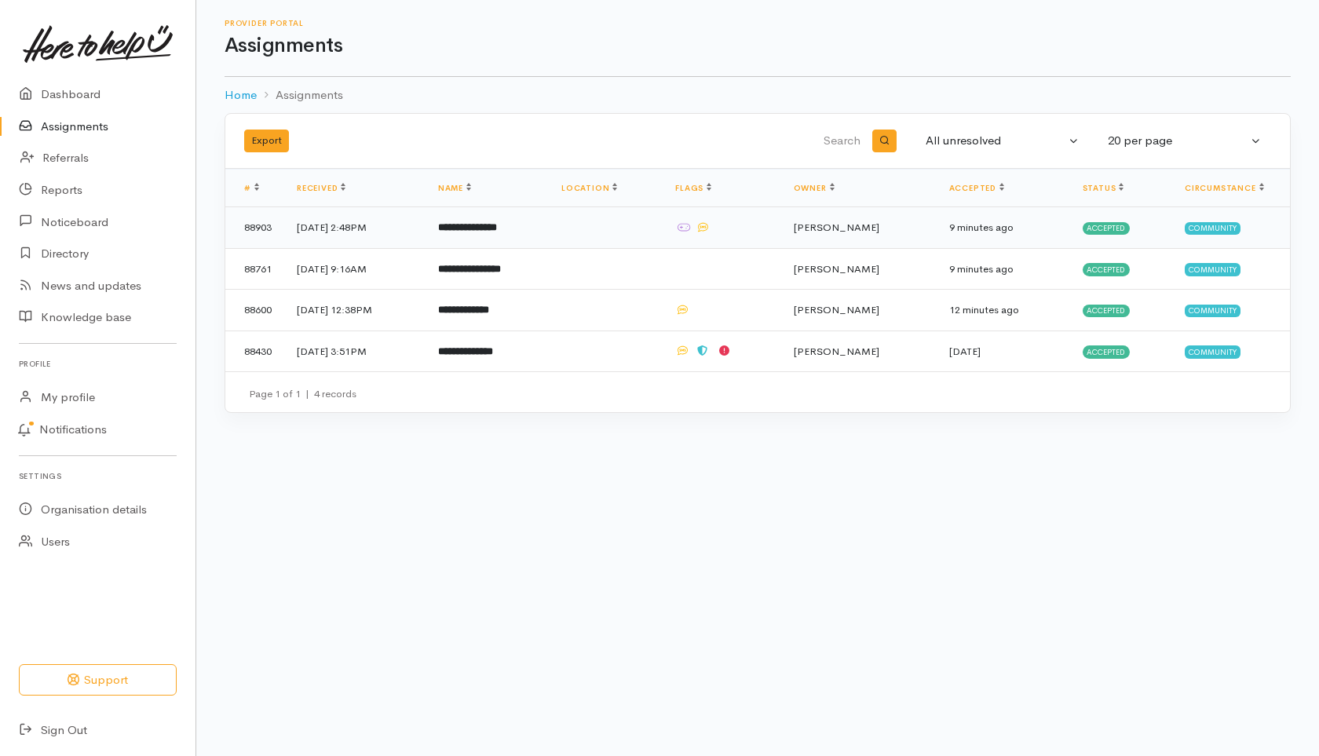
click at [347, 231] on td "17 Sep 2025, 2:48PM" at bounding box center [354, 228] width 141 height 42
